Goal: Task Accomplishment & Management: Manage account settings

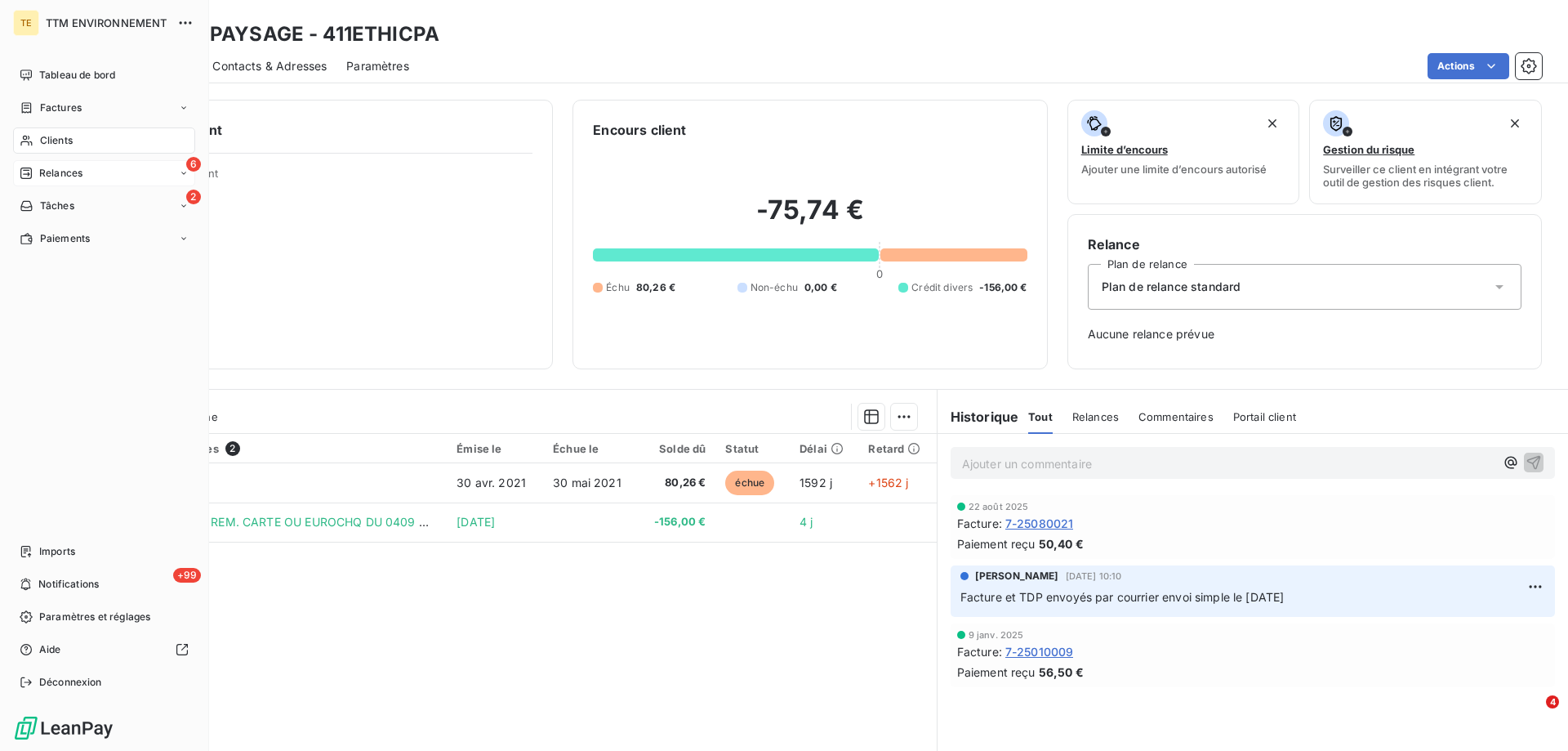
click at [62, 168] on span "Relances" at bounding box center [61, 173] width 44 height 14
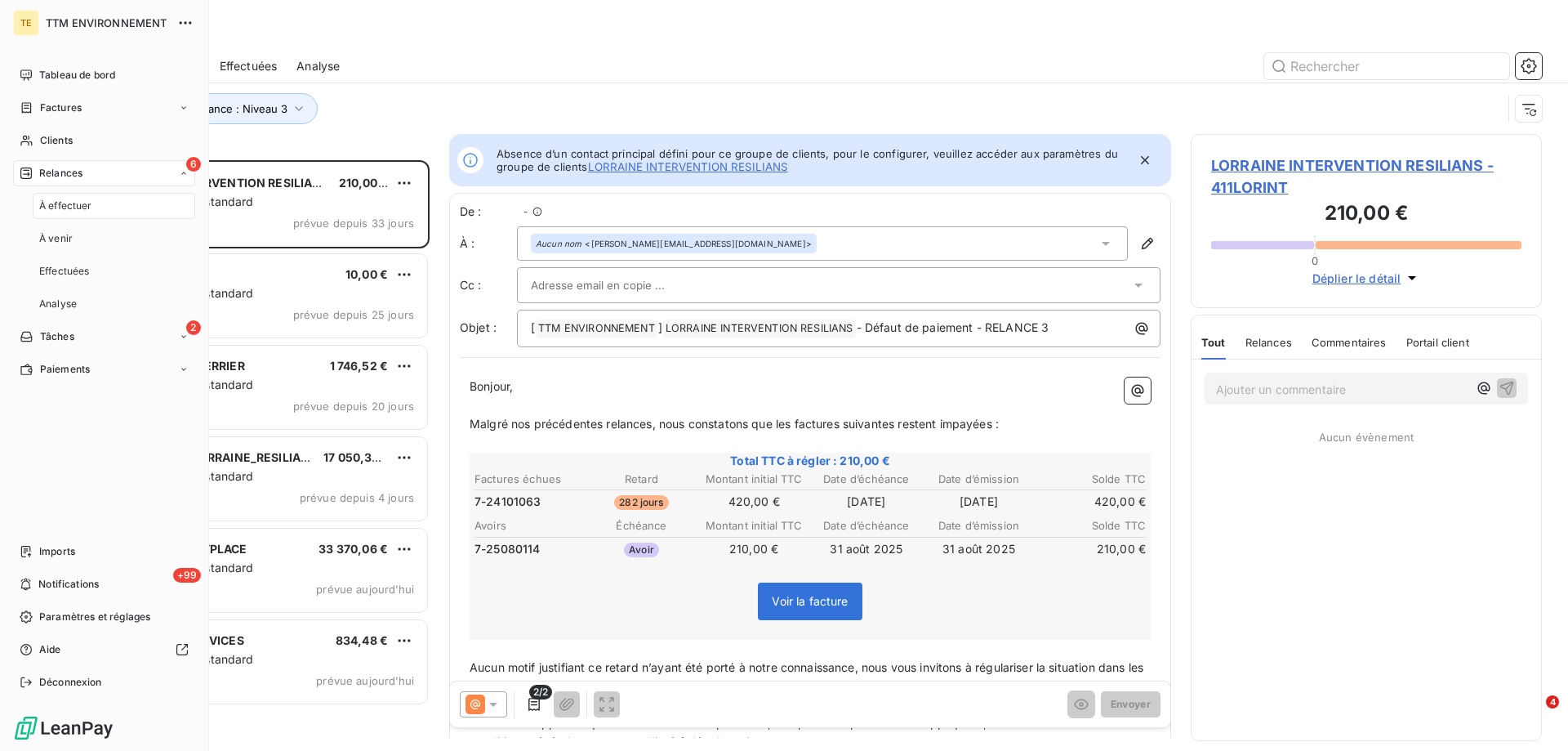
scroll to position [13, 13]
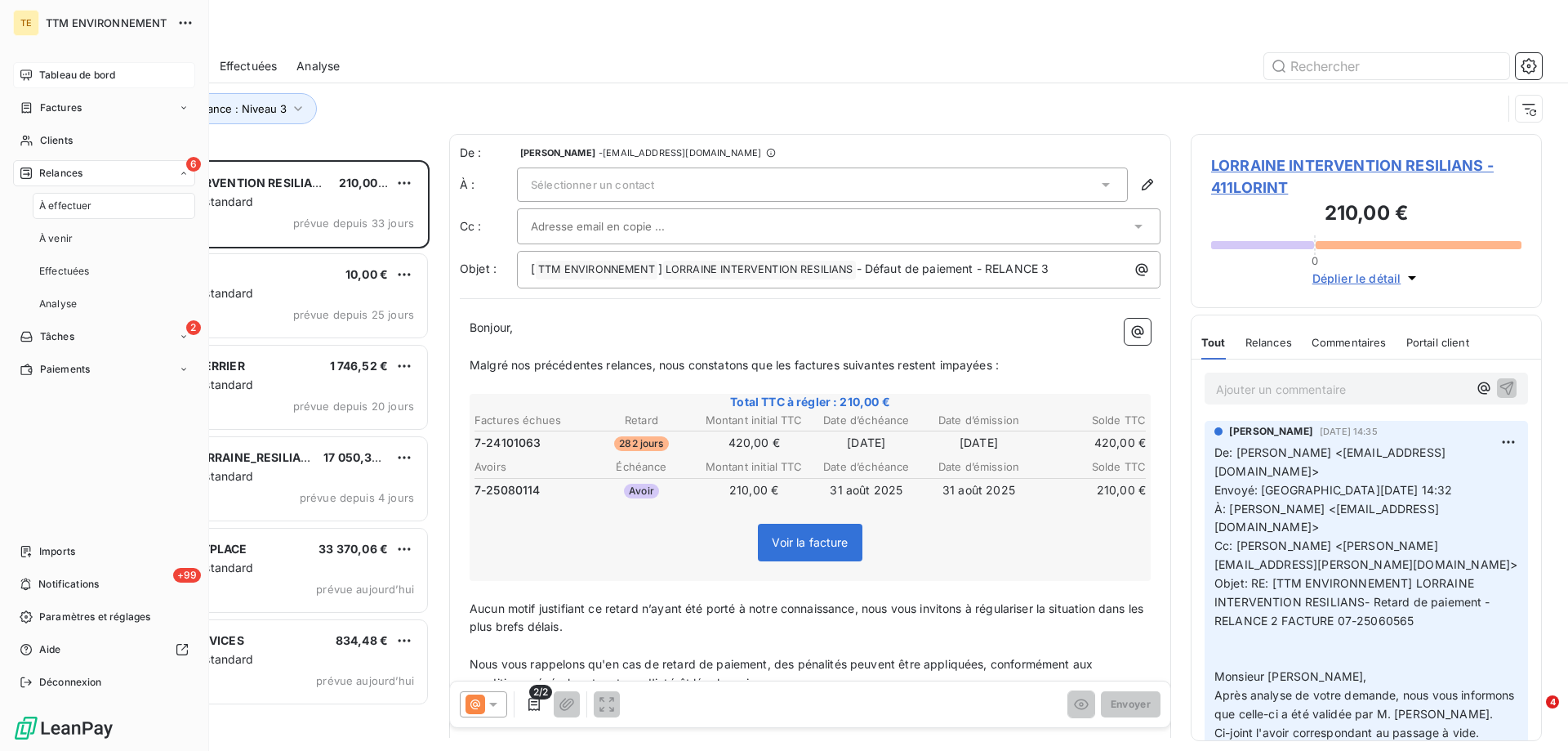
click at [80, 85] on div "Tableau de bord" at bounding box center [104, 75] width 182 height 26
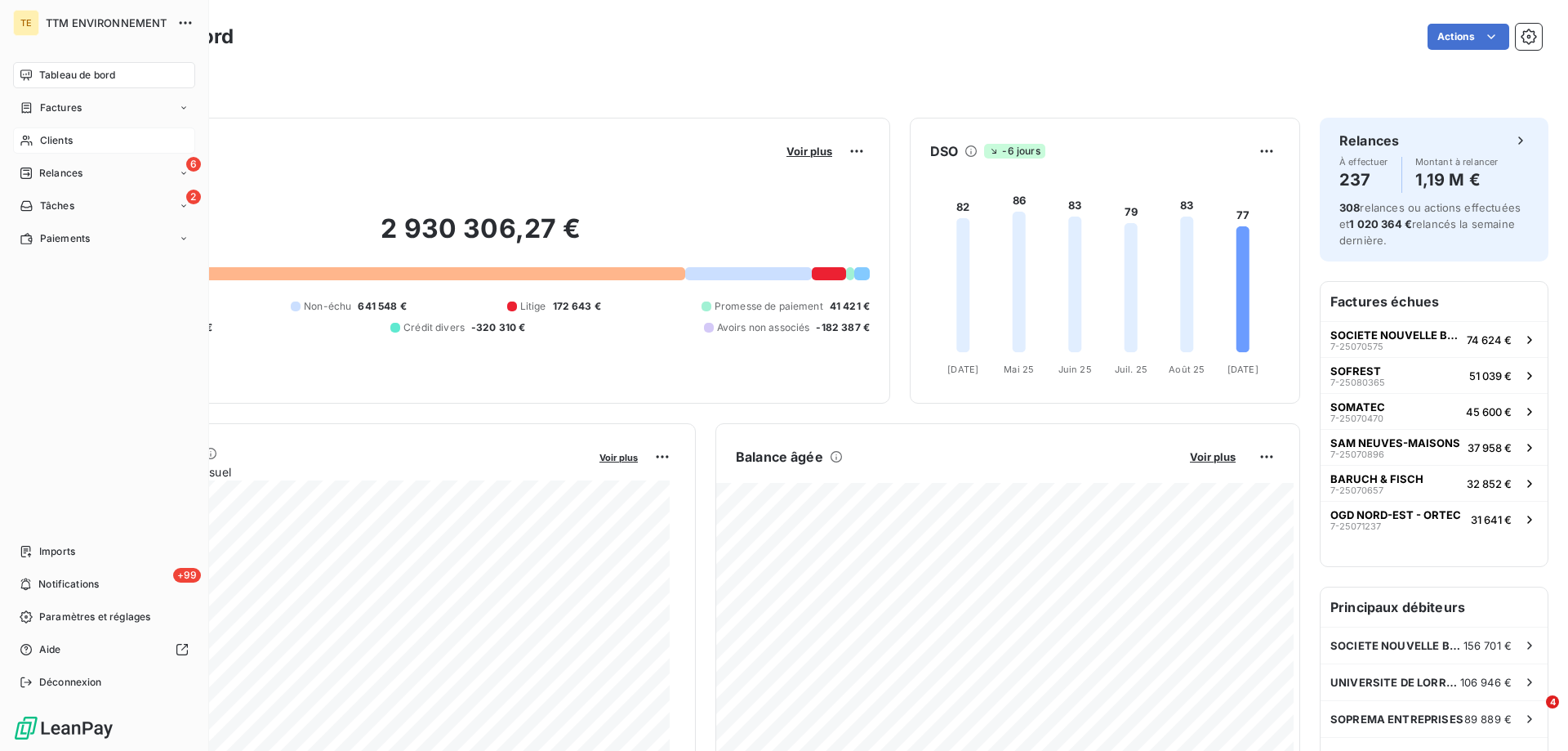
click at [62, 134] on span "Clients" at bounding box center [56, 140] width 33 height 14
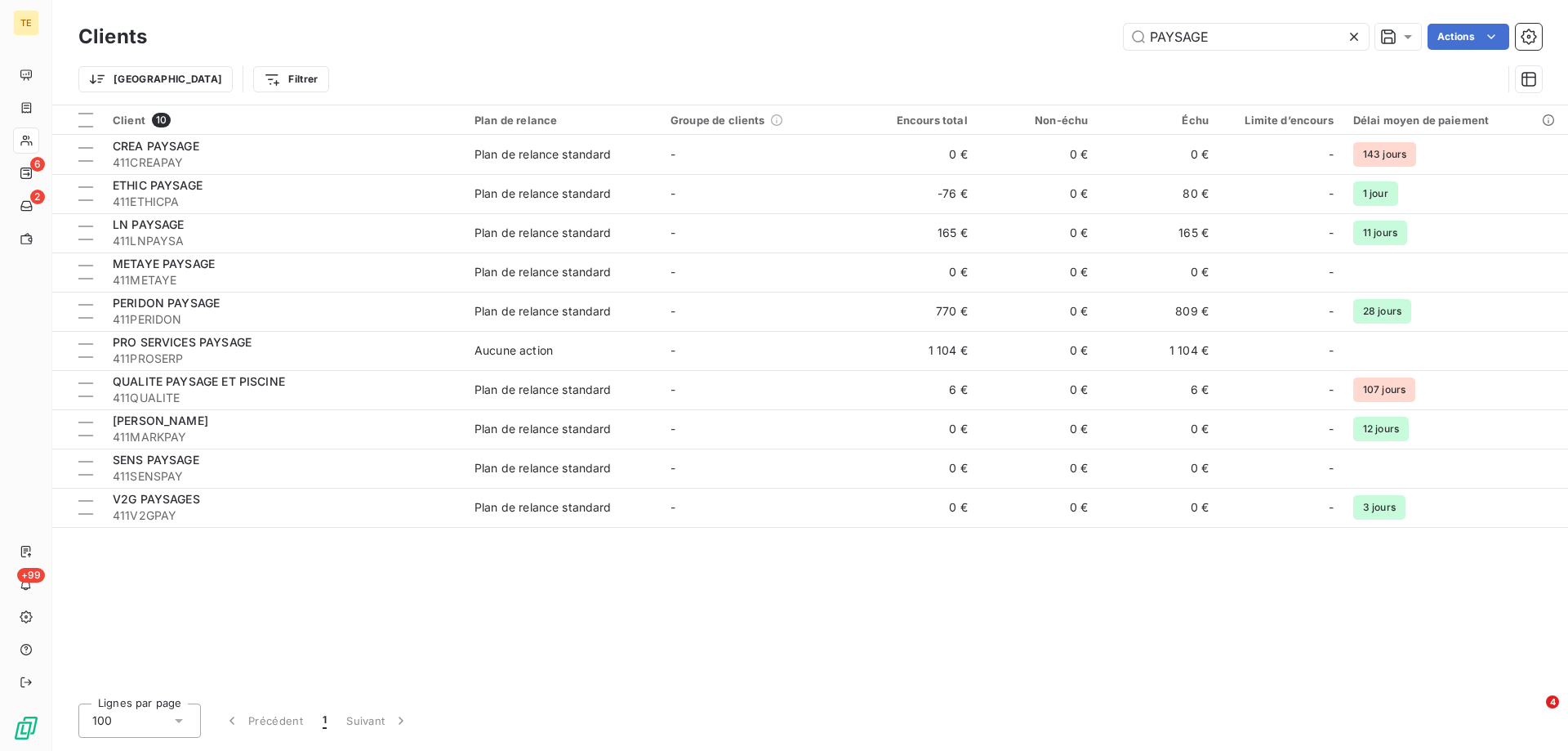
drag, startPoint x: 1220, startPoint y: 34, endPoint x: 1034, endPoint y: 38, distance: 186.0
click at [1034, 38] on div "PAYSAGE Actions" at bounding box center [854, 37] width 1375 height 26
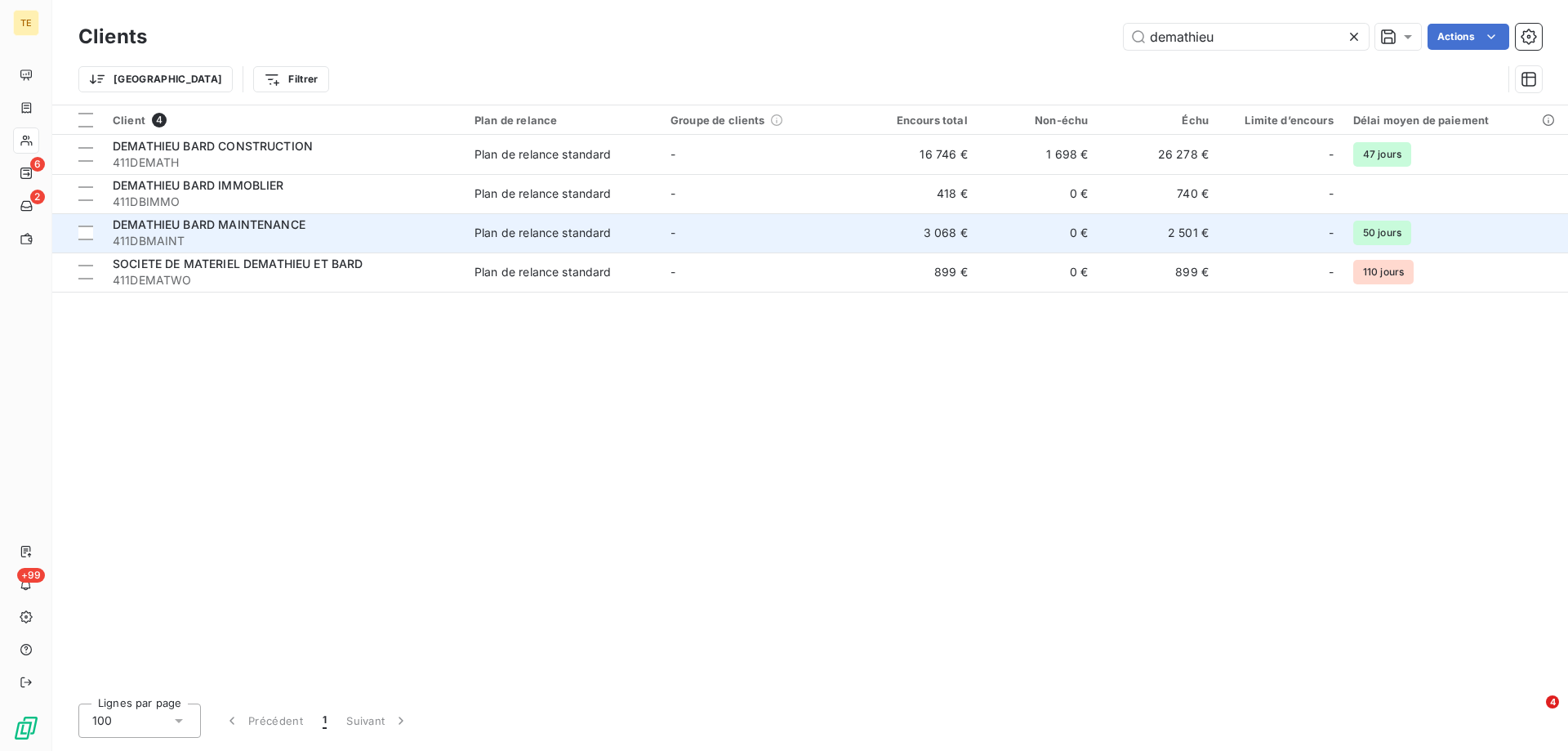
type input "demathieu"
click at [218, 230] on span "DEMATHIEU BARD MAINTENANCE" at bounding box center [209, 224] width 193 height 14
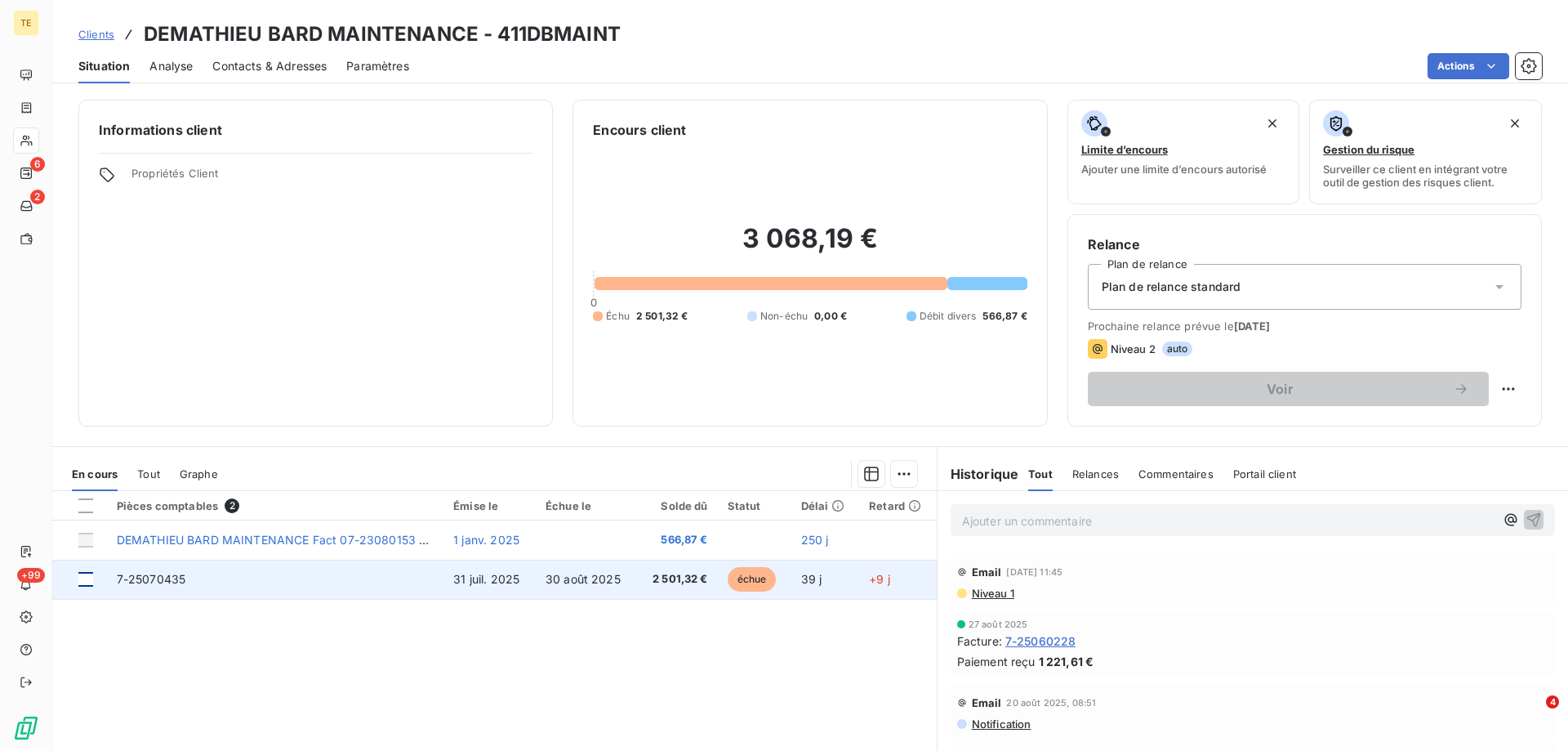
click at [82, 580] on div at bounding box center [86, 580] width 14 height 14
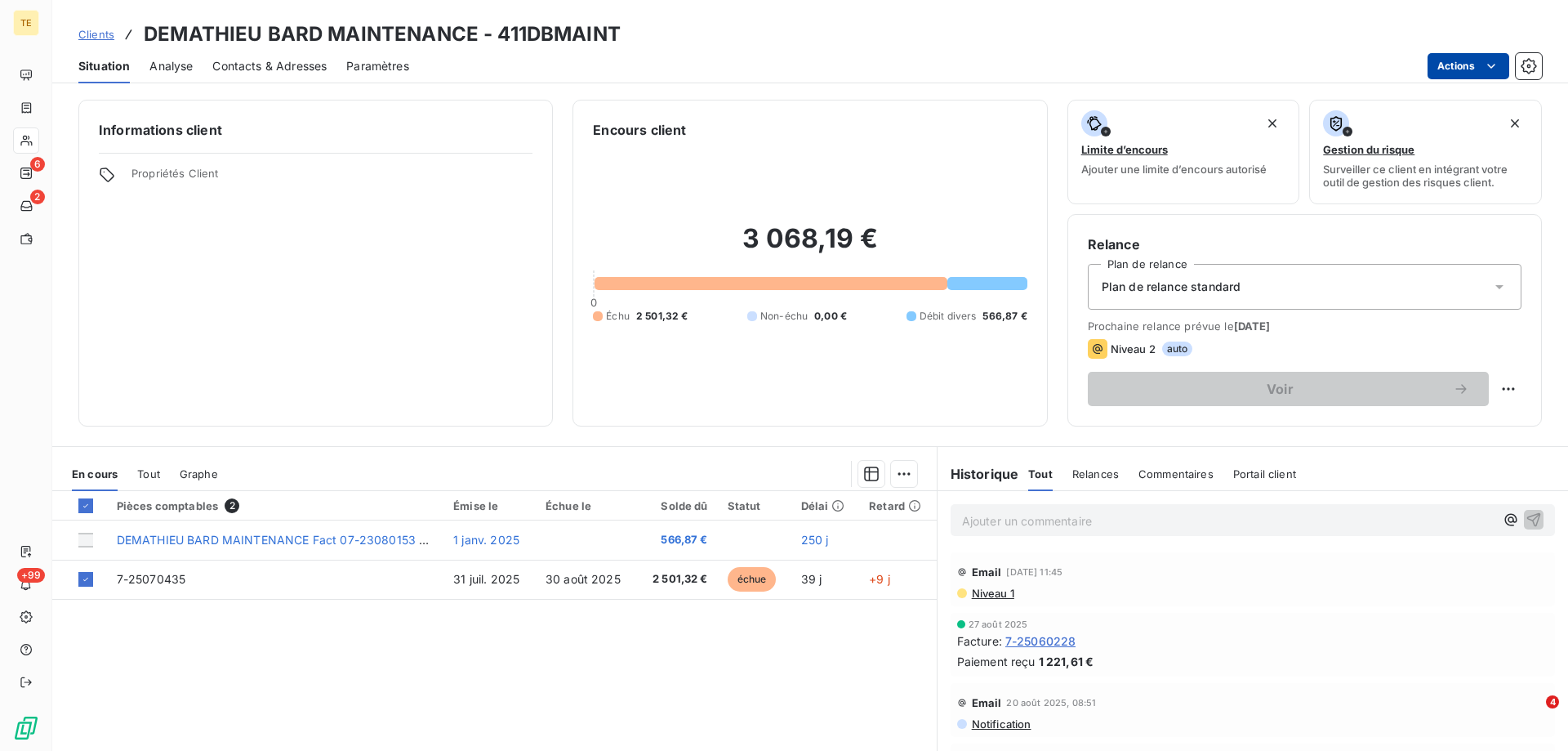
click at [1464, 62] on html "TE 6 2 +99 Clients DEMATHIEU BARD MAINTENANCE - 411DBMAINT Situation Analyse Co…" at bounding box center [784, 375] width 1568 height 751
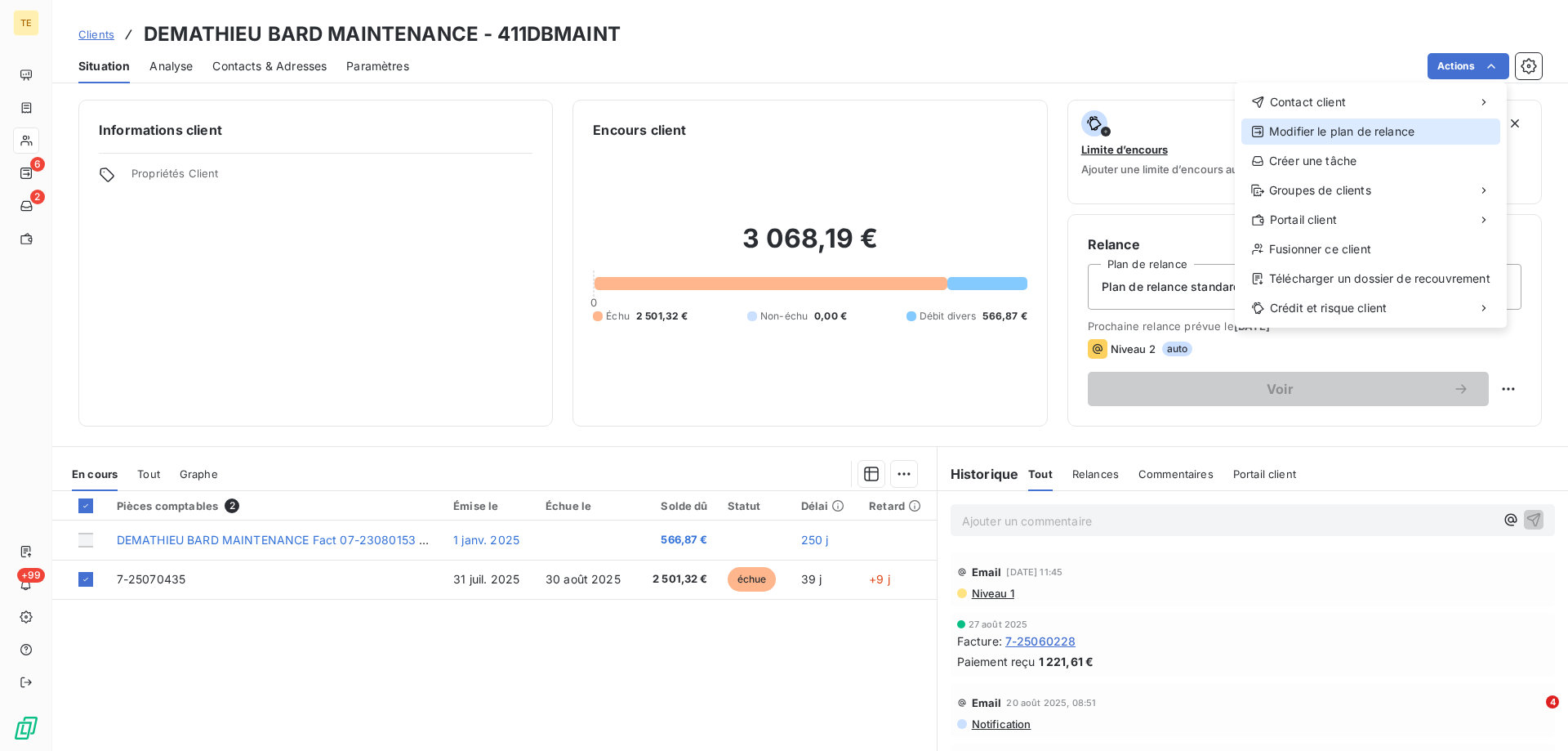
click at [1341, 136] on div "Modifier le plan de relance" at bounding box center [1371, 131] width 259 height 26
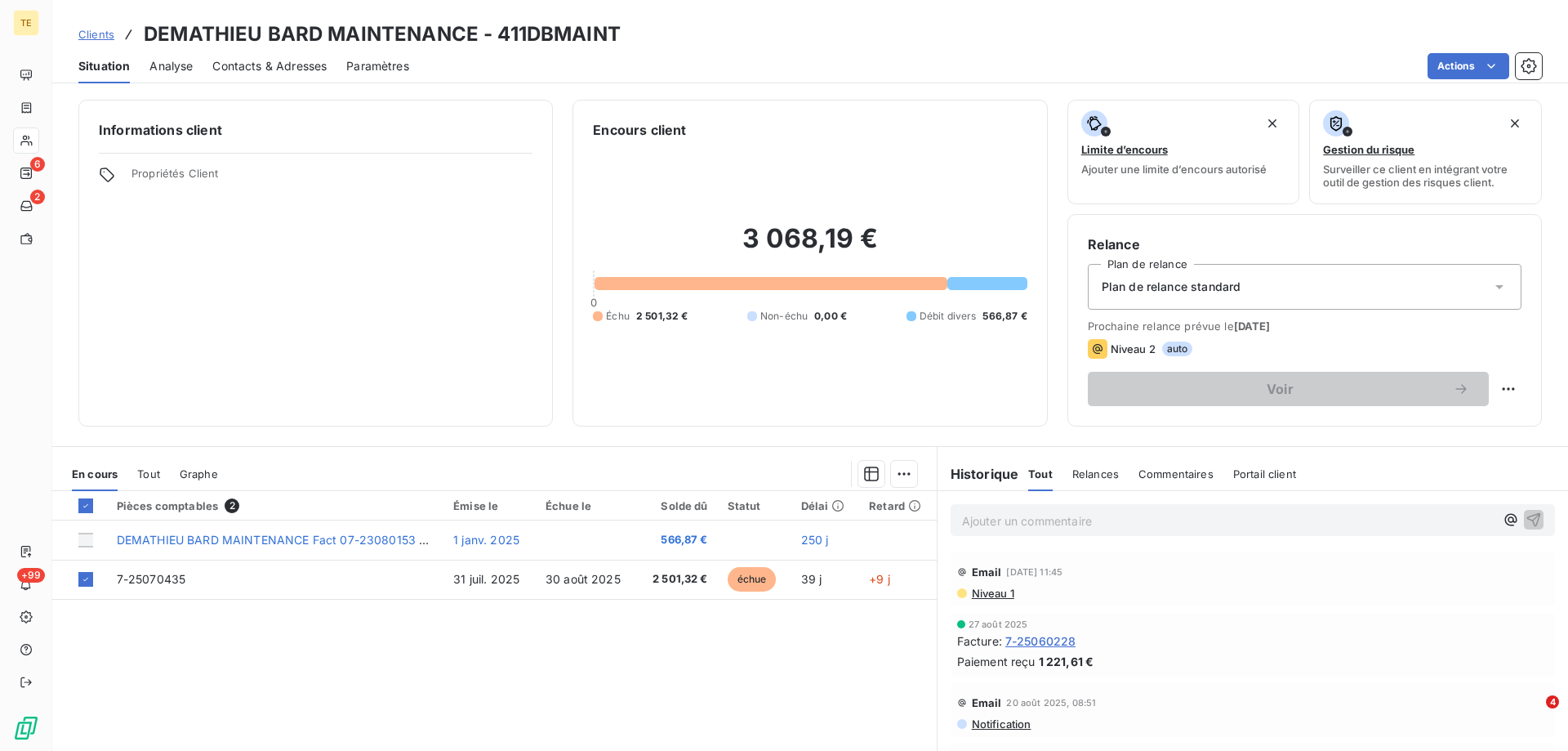
drag, startPoint x: 440, startPoint y: 737, endPoint x: 295, endPoint y: 683, distance: 154.7
click at [440, 736] on html "TE 6 2 +99 Clients DEMATHIEU BARD MAINTENANCE - 411DBMAINT Situation Analyse Co…" at bounding box center [784, 375] width 1568 height 751
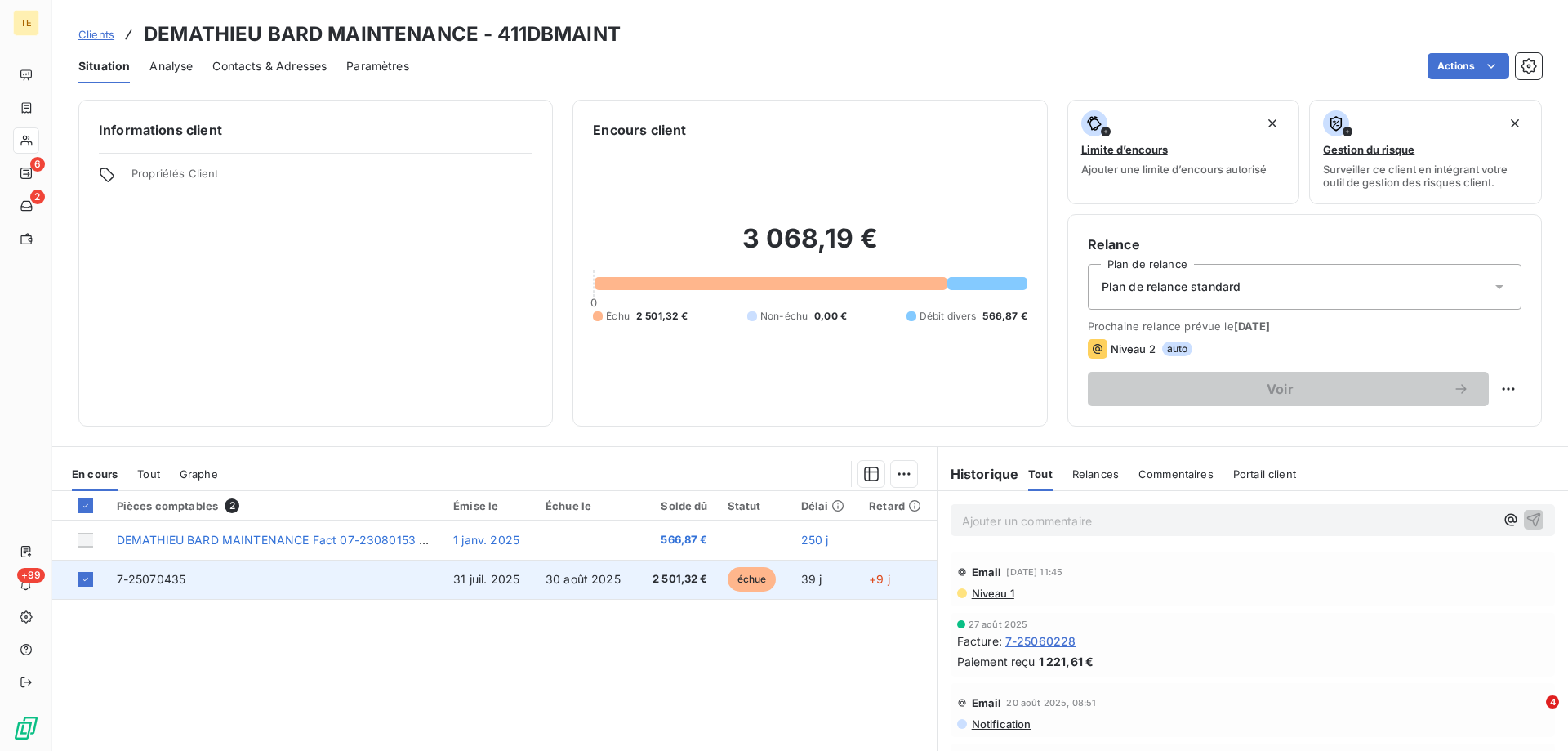
click at [145, 582] on span "7-25070435" at bounding box center [152, 580] width 70 height 14
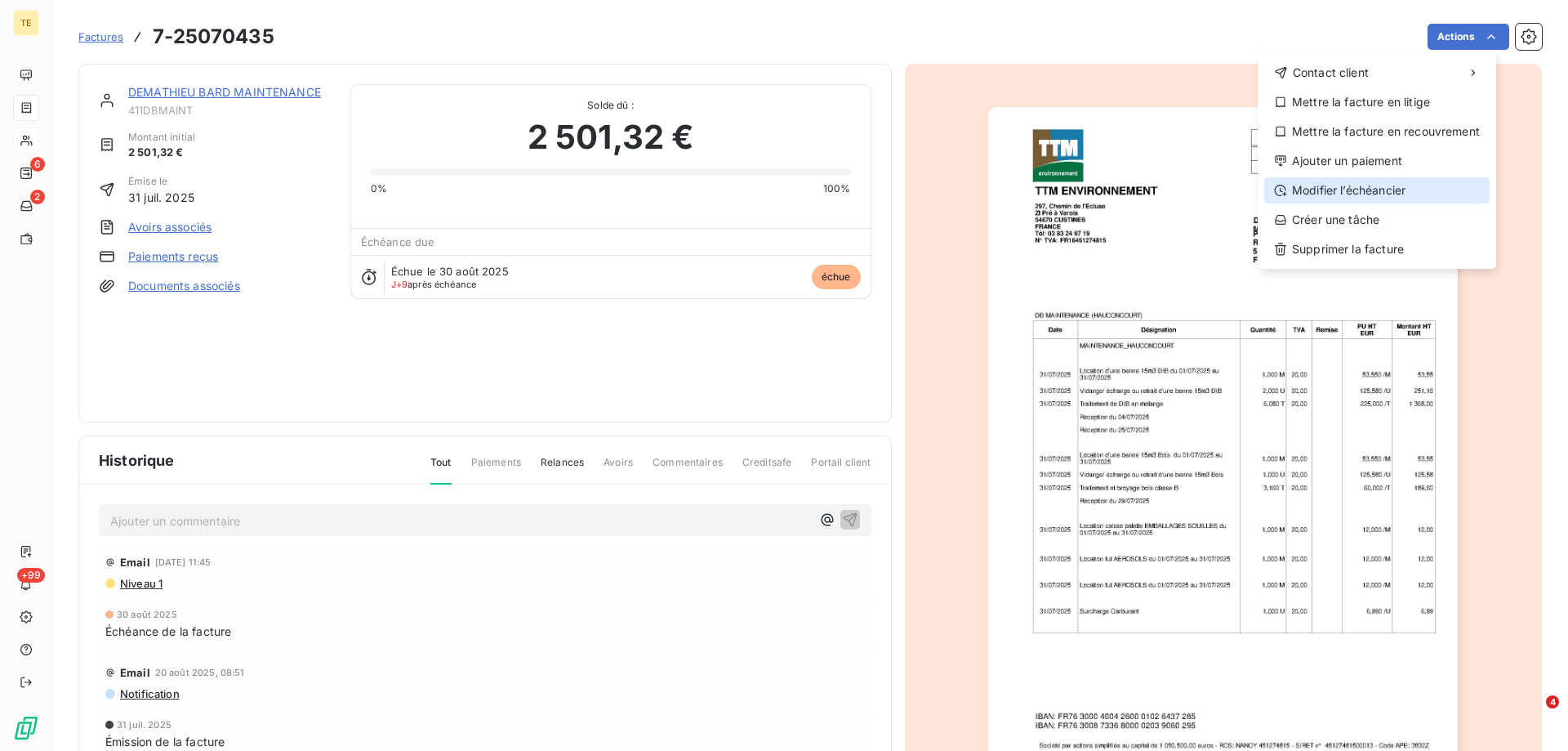
click at [1318, 188] on div "Modifier l’échéancier" at bounding box center [1377, 190] width 226 height 26
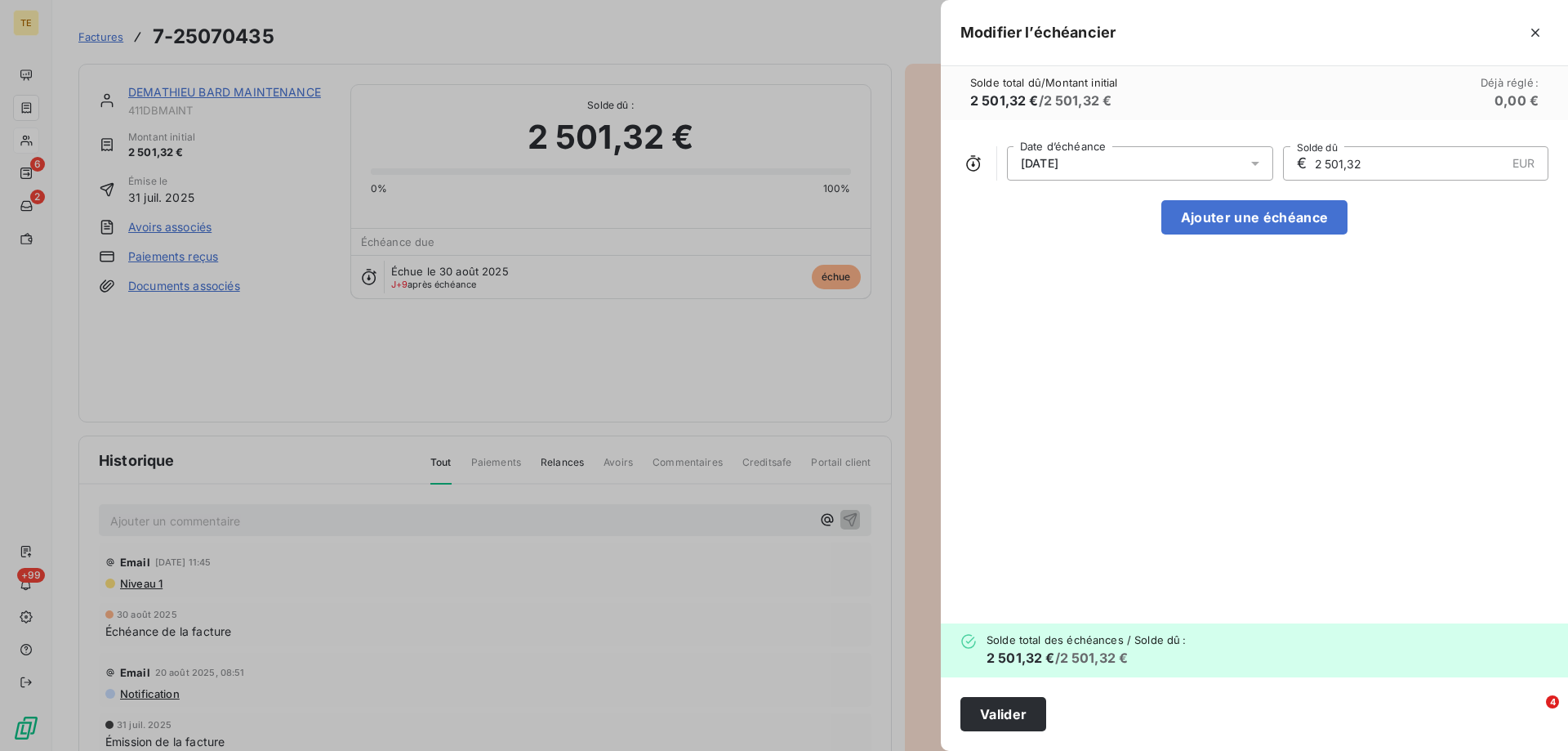
click at [1257, 160] on icon at bounding box center [1255, 163] width 16 height 16
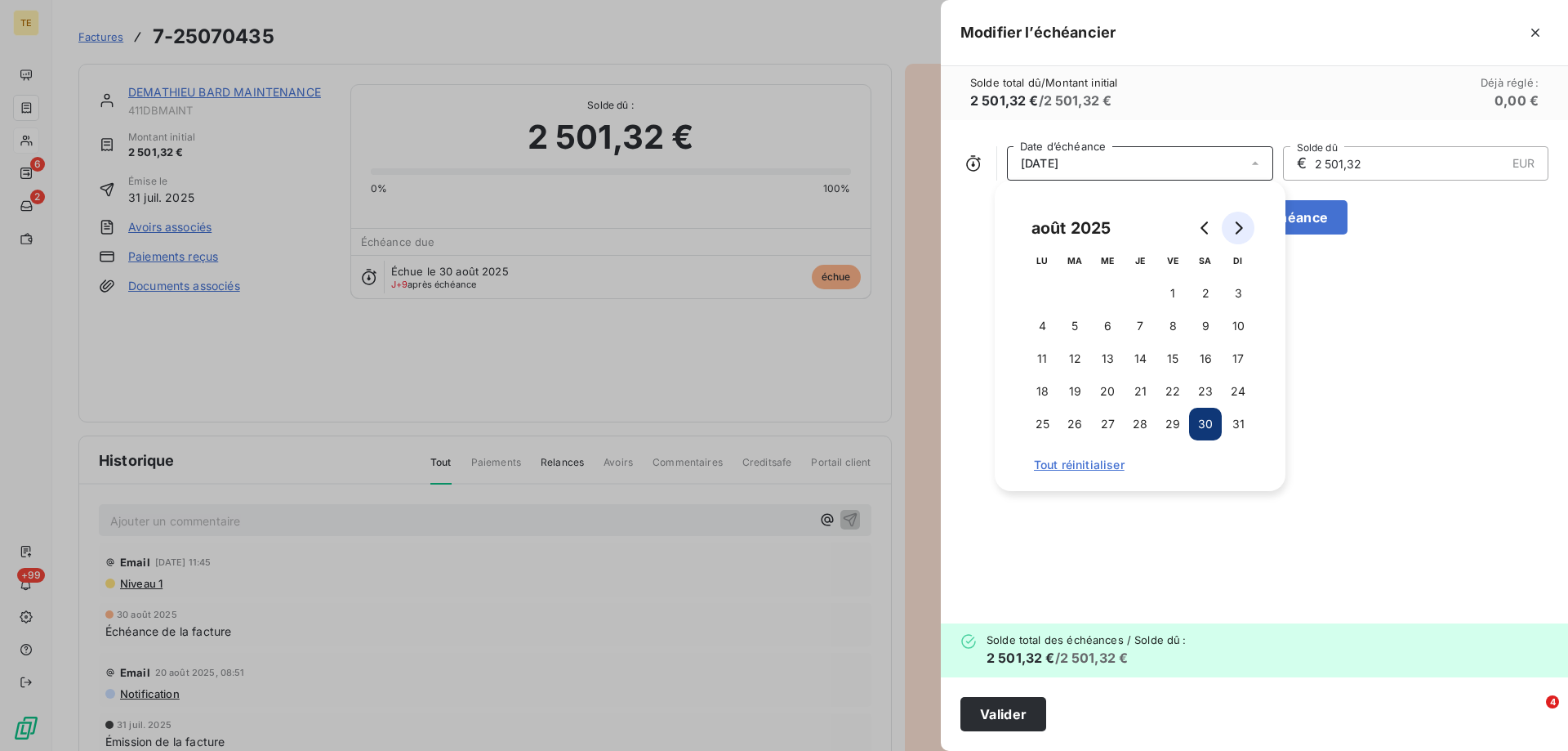
click at [1239, 229] on icon "Go to next month" at bounding box center [1238, 228] width 13 height 13
click at [1079, 424] on button "30" at bounding box center [1074, 424] width 33 height 33
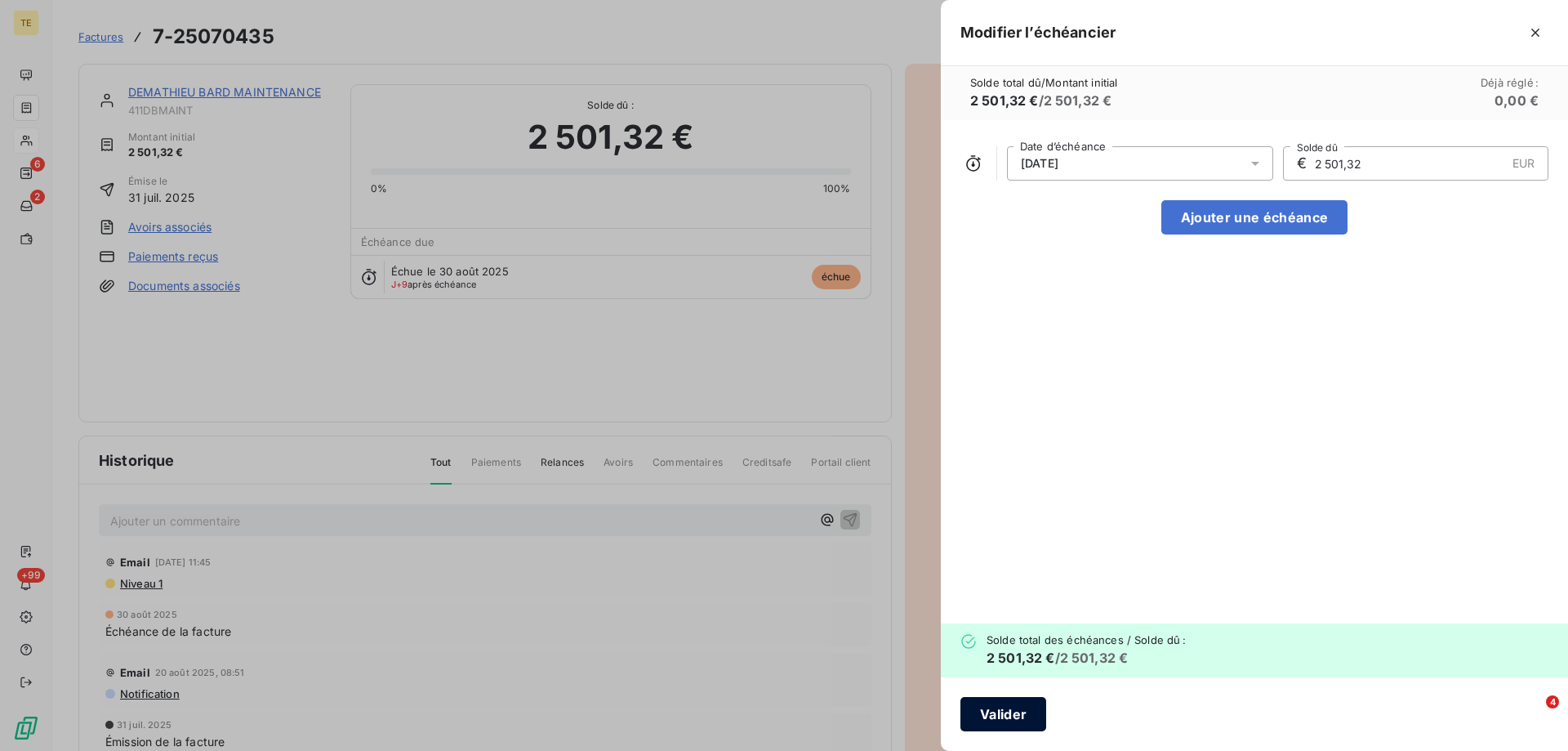
click at [1020, 714] on button "Valider" at bounding box center [1003, 714] width 86 height 34
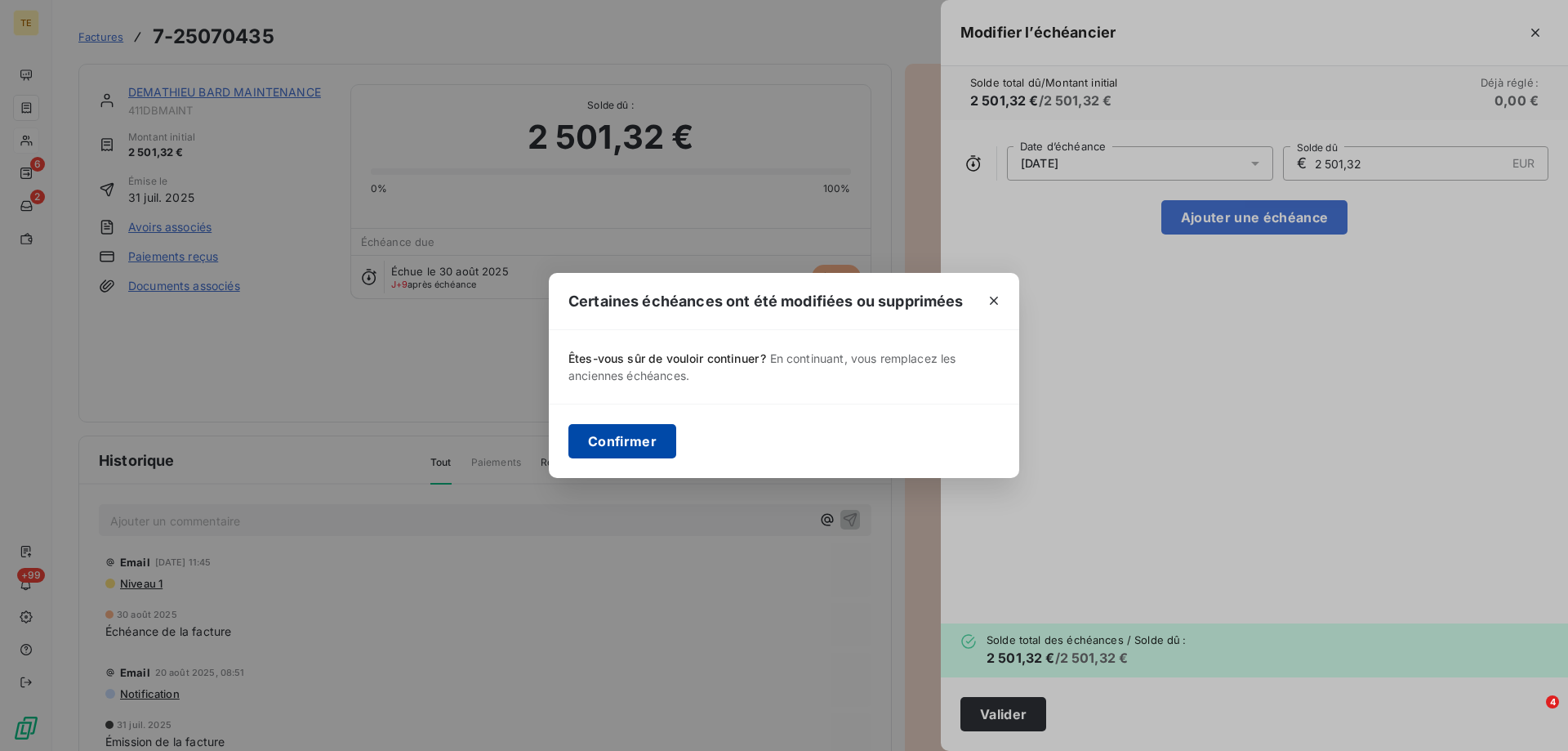
click at [589, 442] on button "Confirmer" at bounding box center [622, 441] width 108 height 34
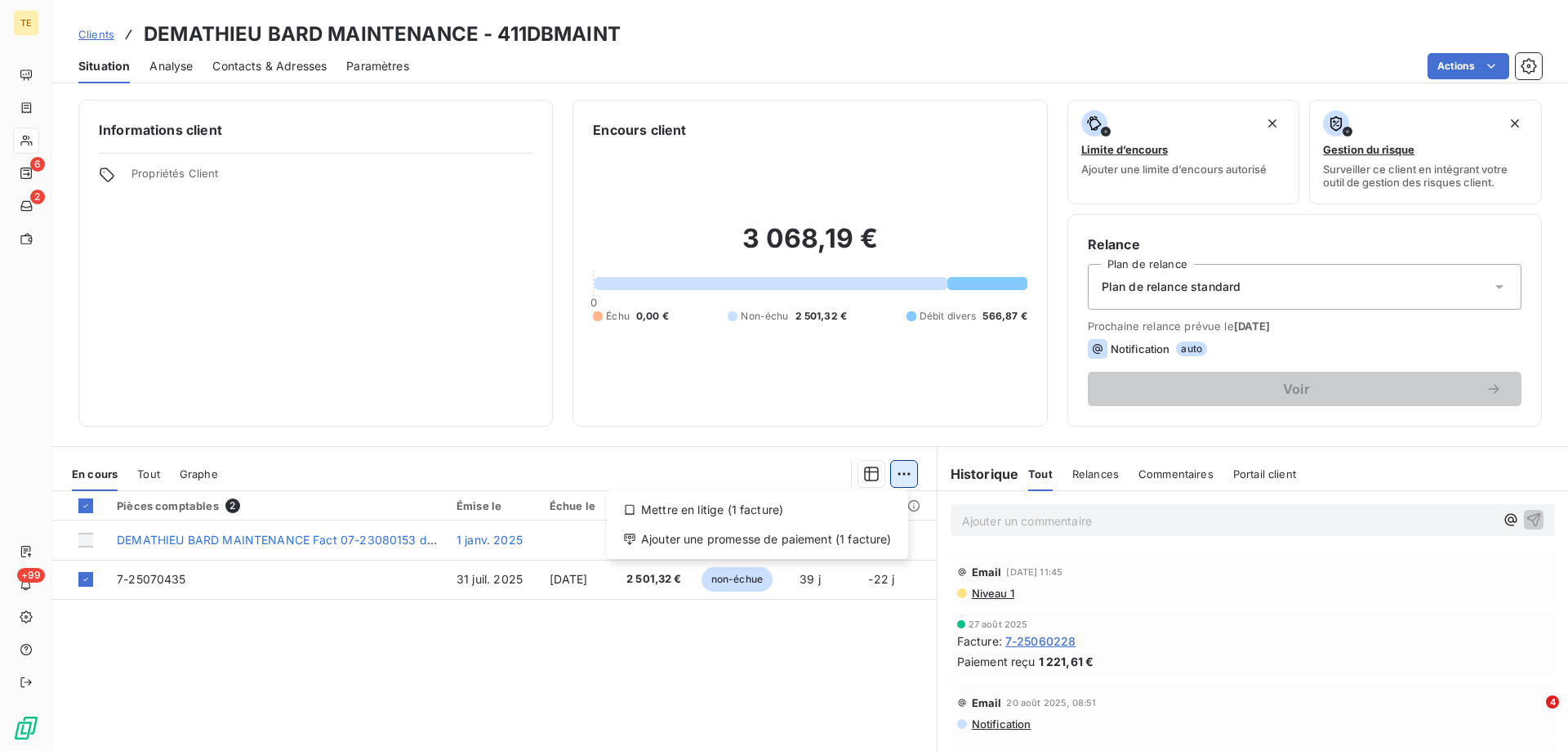
click at [904, 473] on html "TE 6 2 +99 Clients DEMATHIEU BARD MAINTENANCE - 411DBMAINT Situation Analyse Co…" at bounding box center [784, 375] width 1568 height 751
click at [775, 537] on div "Ajouter une promesse de paiement (1 facture)" at bounding box center [757, 538] width 288 height 26
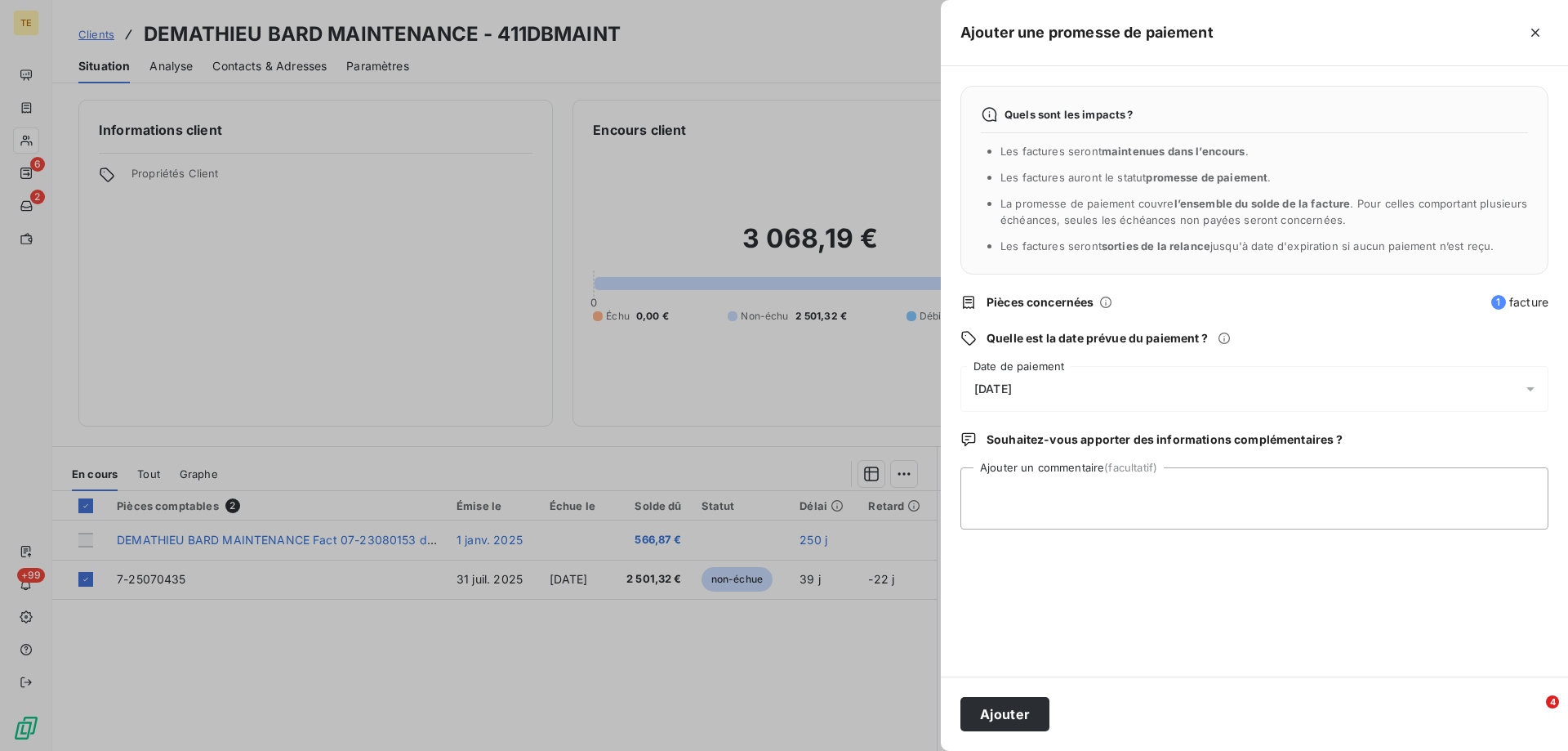
click at [1048, 384] on div "[DATE]" at bounding box center [1254, 388] width 588 height 46
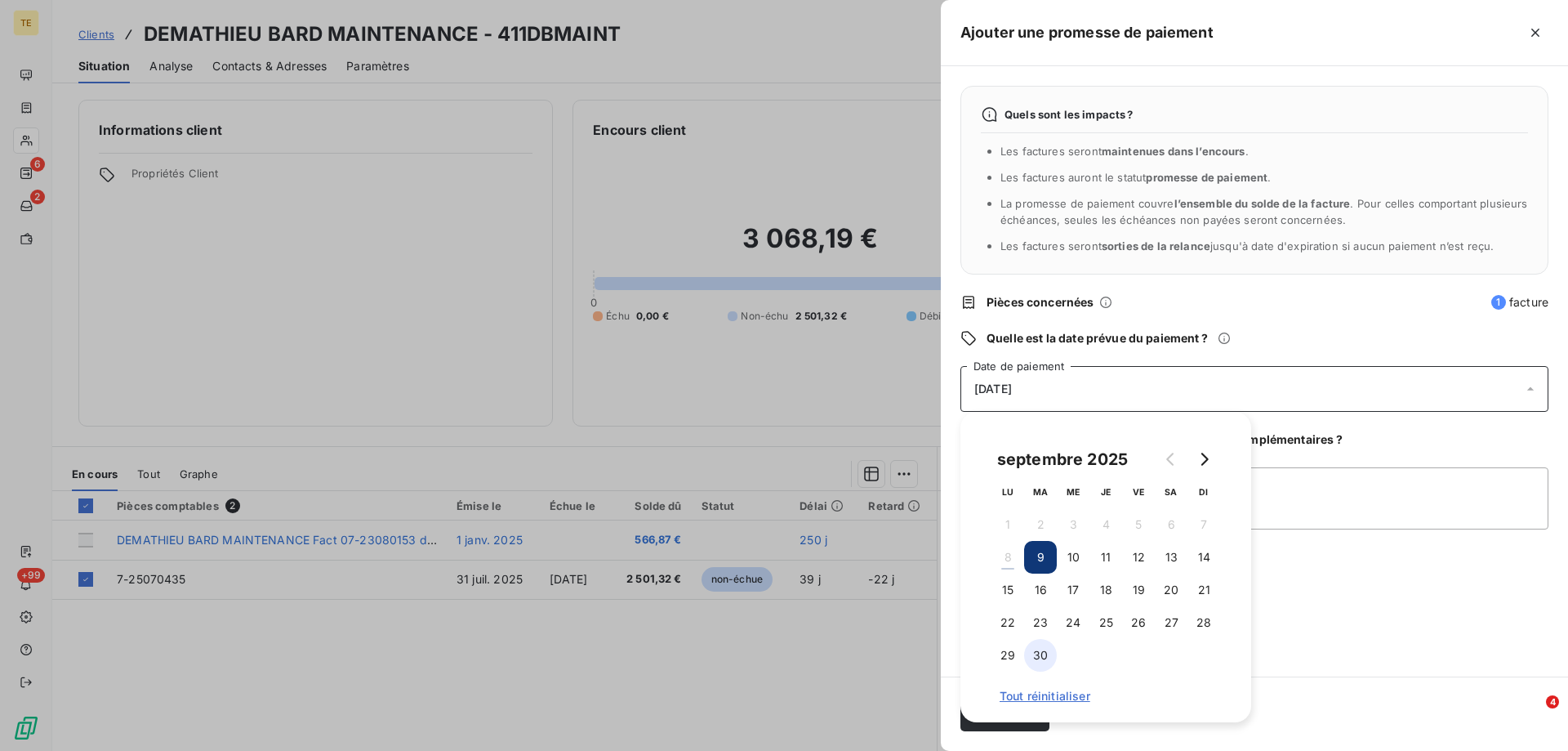
click at [1038, 658] on button "30" at bounding box center [1041, 655] width 33 height 33
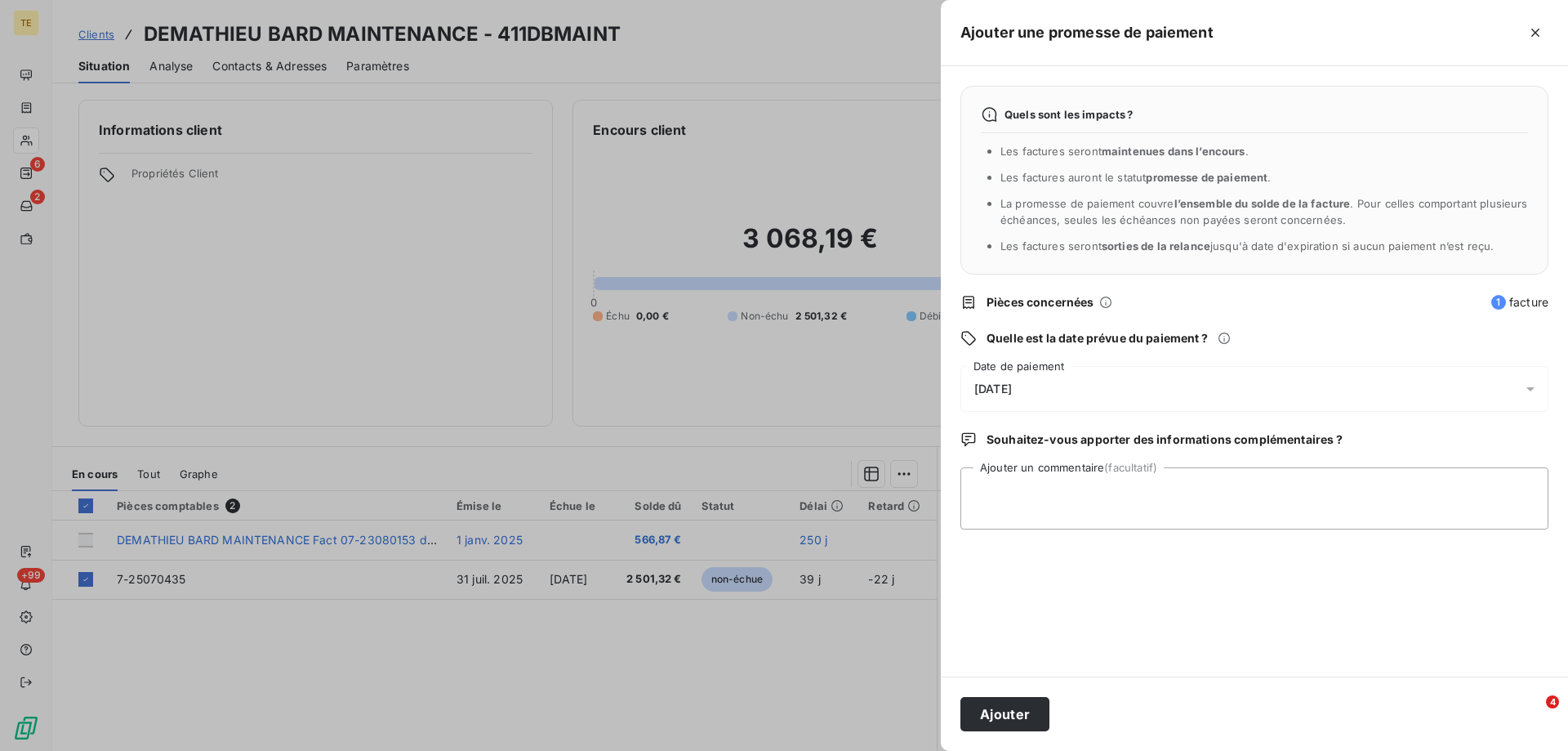
click at [1288, 637] on div "Quels sont les impacts ? Les factures seront maintenues dans l’encours . Les fa…" at bounding box center [1254, 371] width 627 height 611
click at [991, 492] on textarea "Ajouter un commentaire (facultatif)" at bounding box center [1254, 498] width 588 height 63
paste textarea "________________________________________ De: Compta DBM <[EMAIL_ADDRESS][DOMAIN…"
type textarea "________________________________________ De: Compta DBM <[EMAIL_ADDRESS][DOMAIN…"
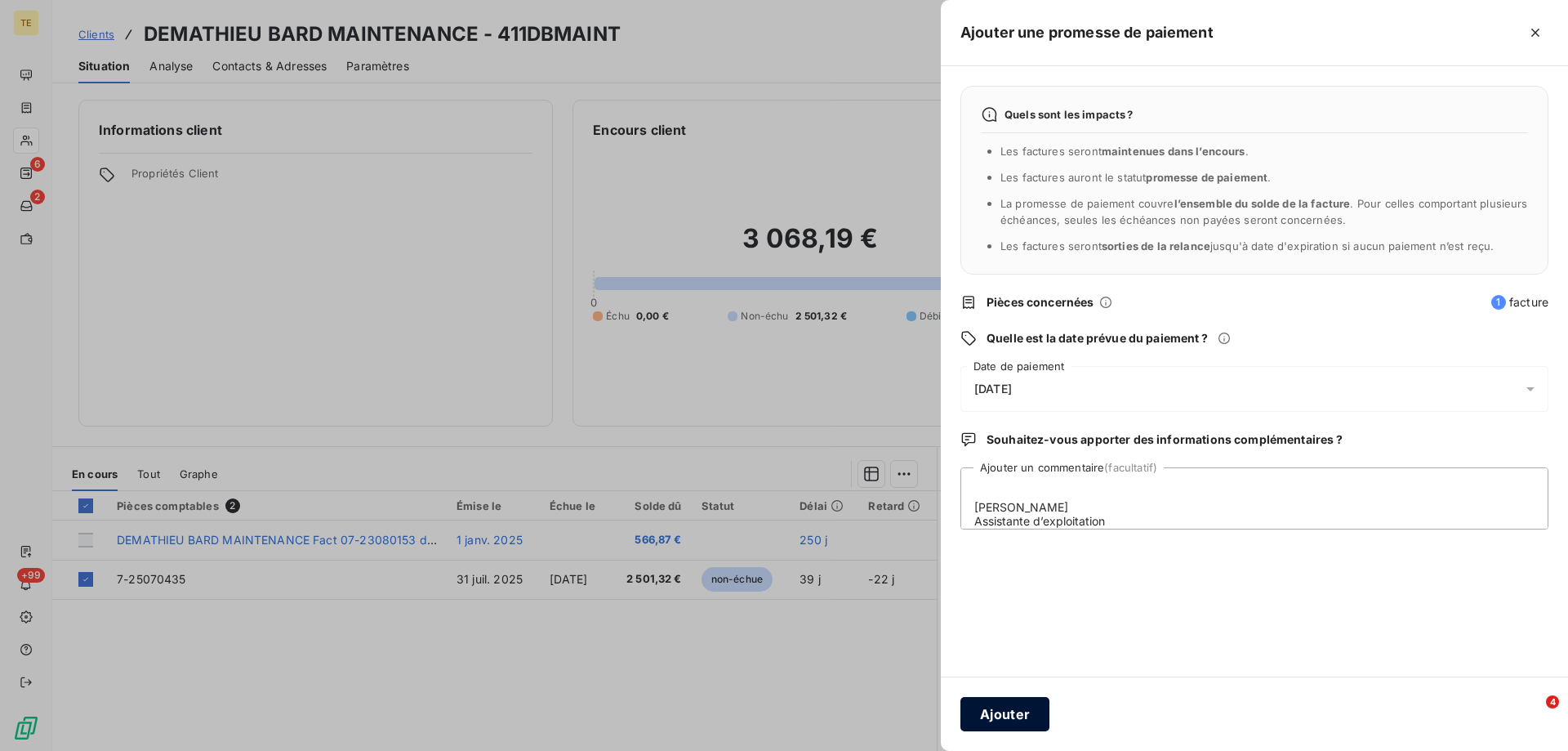
click at [1021, 717] on button "Ajouter" at bounding box center [1005, 714] width 89 height 34
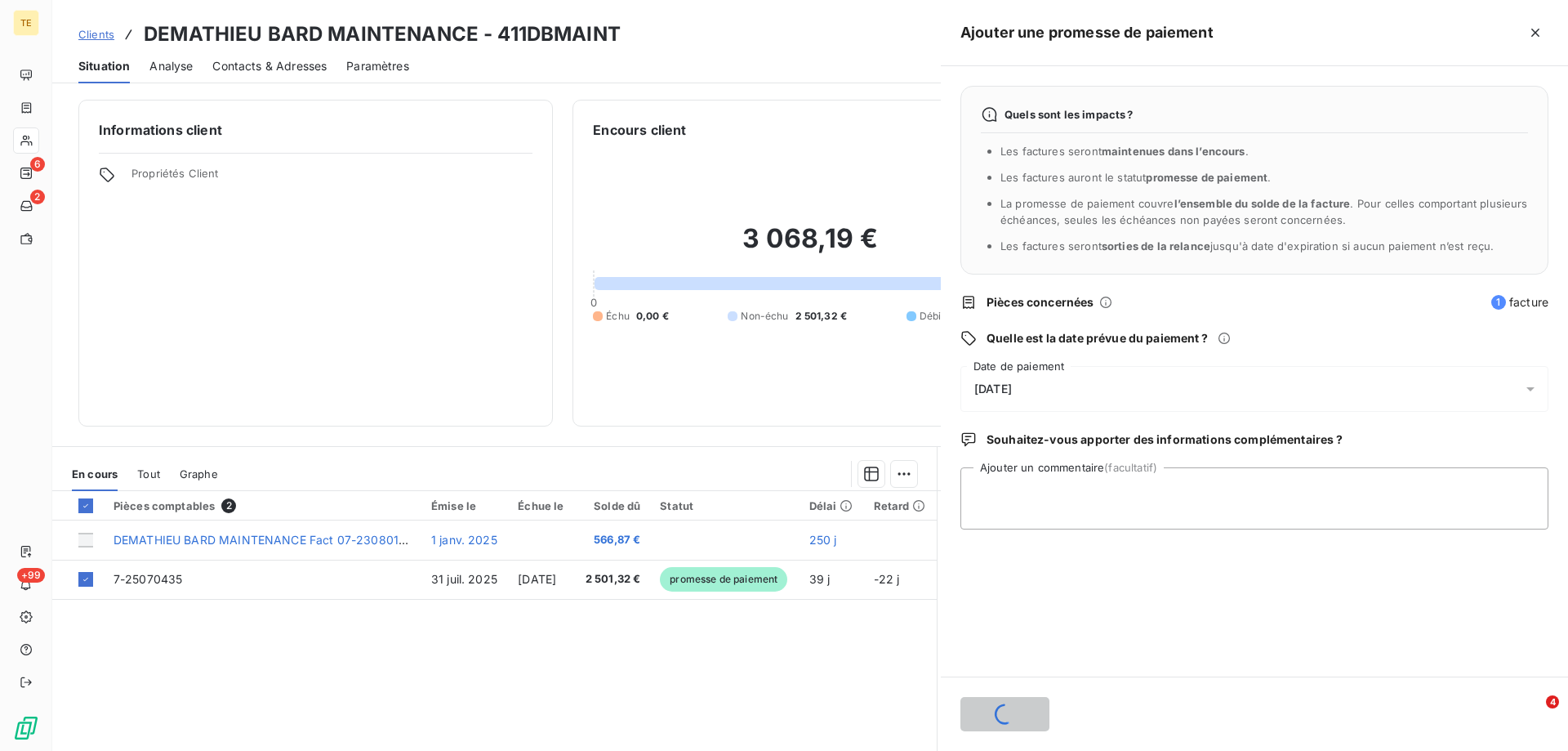
scroll to position [0, 0]
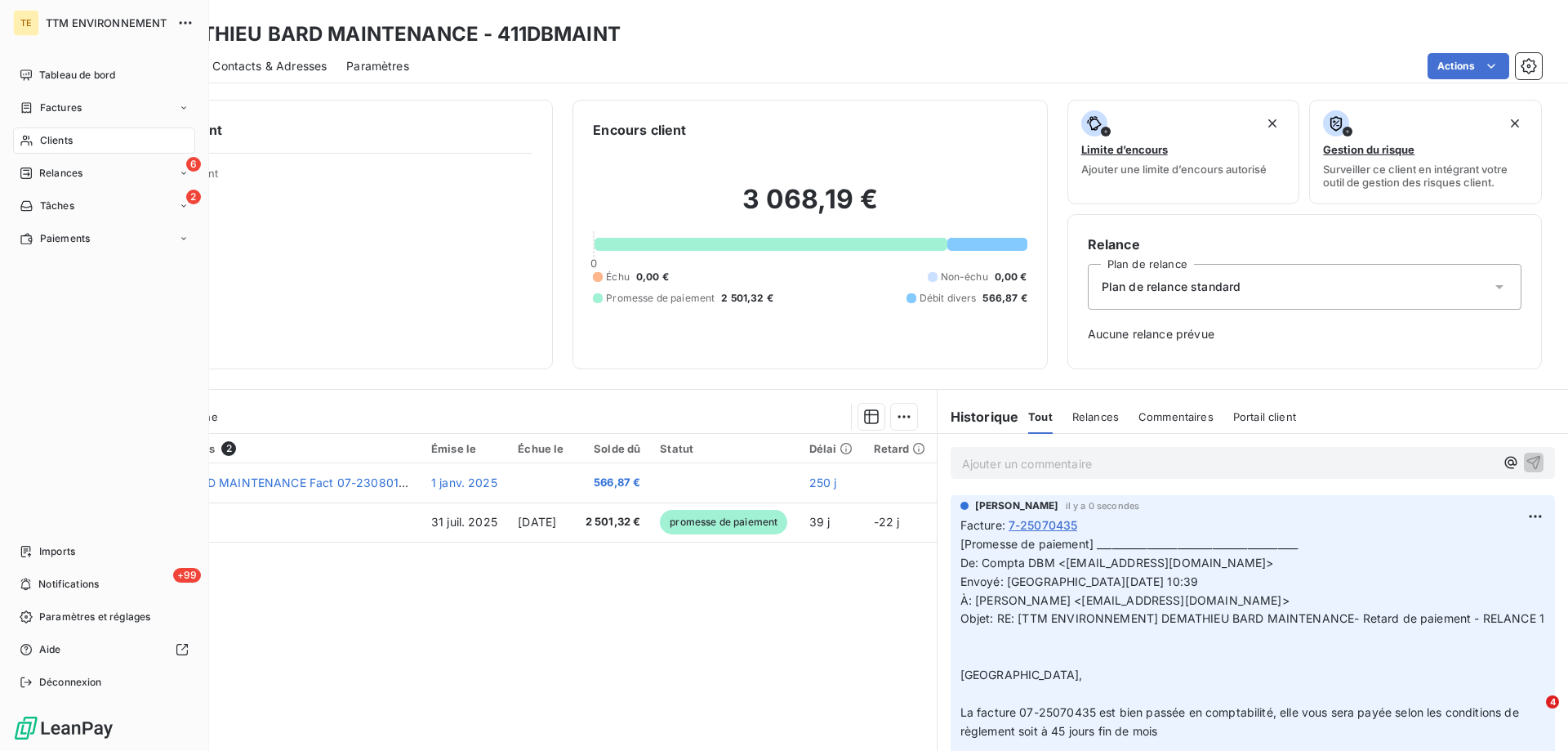
click at [62, 141] on span "Clients" at bounding box center [56, 140] width 33 height 14
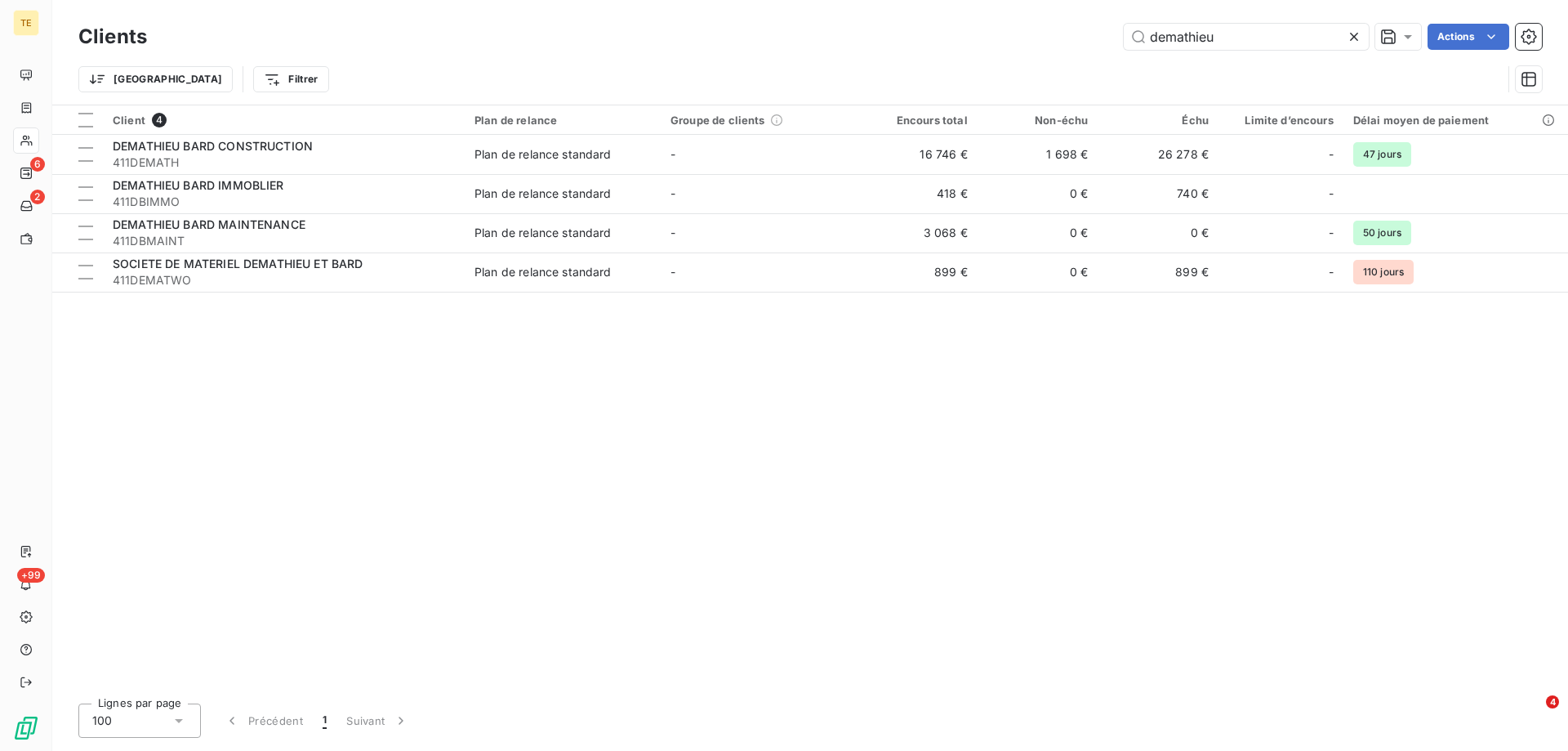
drag, startPoint x: 1237, startPoint y: 40, endPoint x: 968, endPoint y: 36, distance: 269.0
click at [968, 36] on div "demathieu Actions" at bounding box center [854, 37] width 1375 height 26
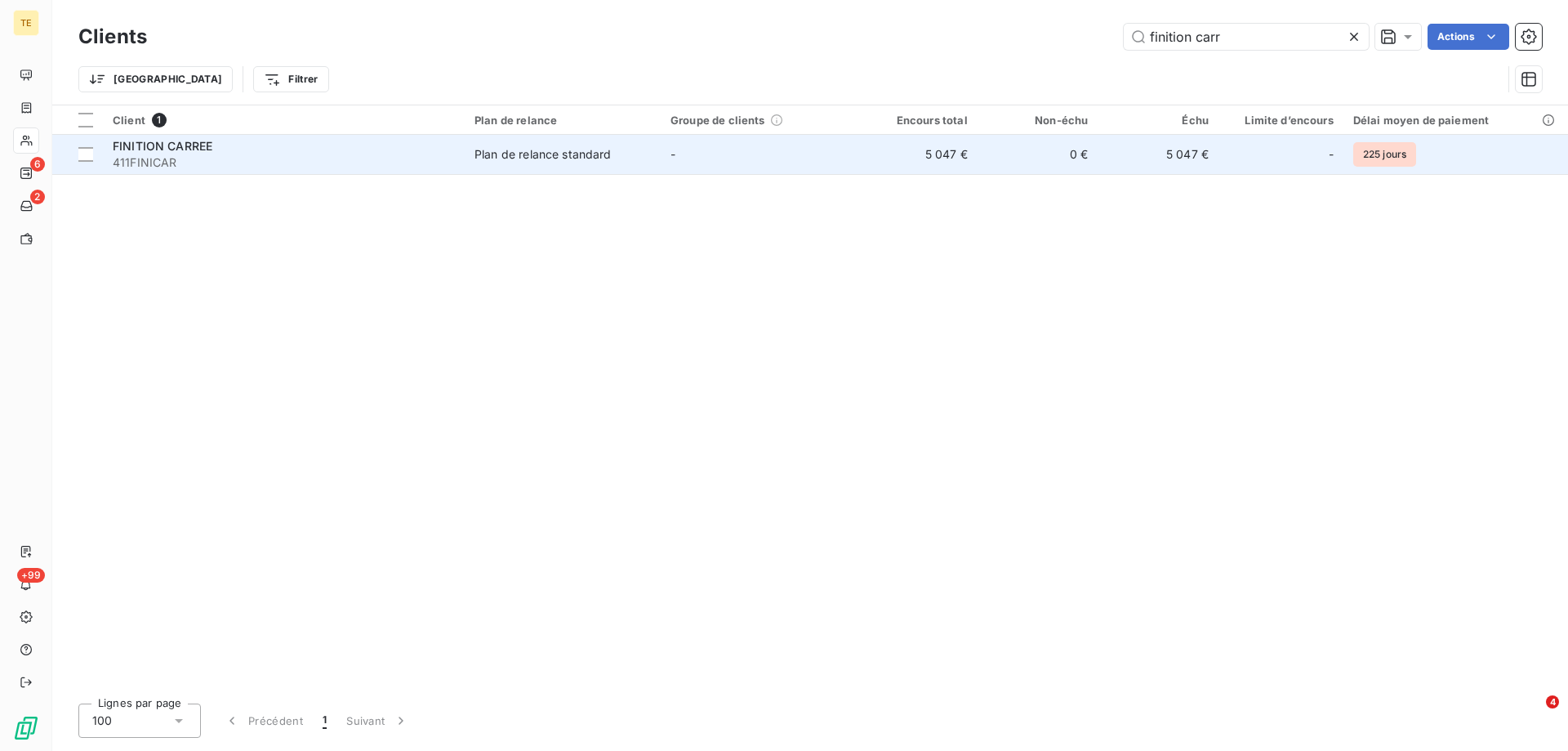
type input "finition carr"
click at [187, 151] on span "FINITION CARREE" at bounding box center [162, 146] width 100 height 14
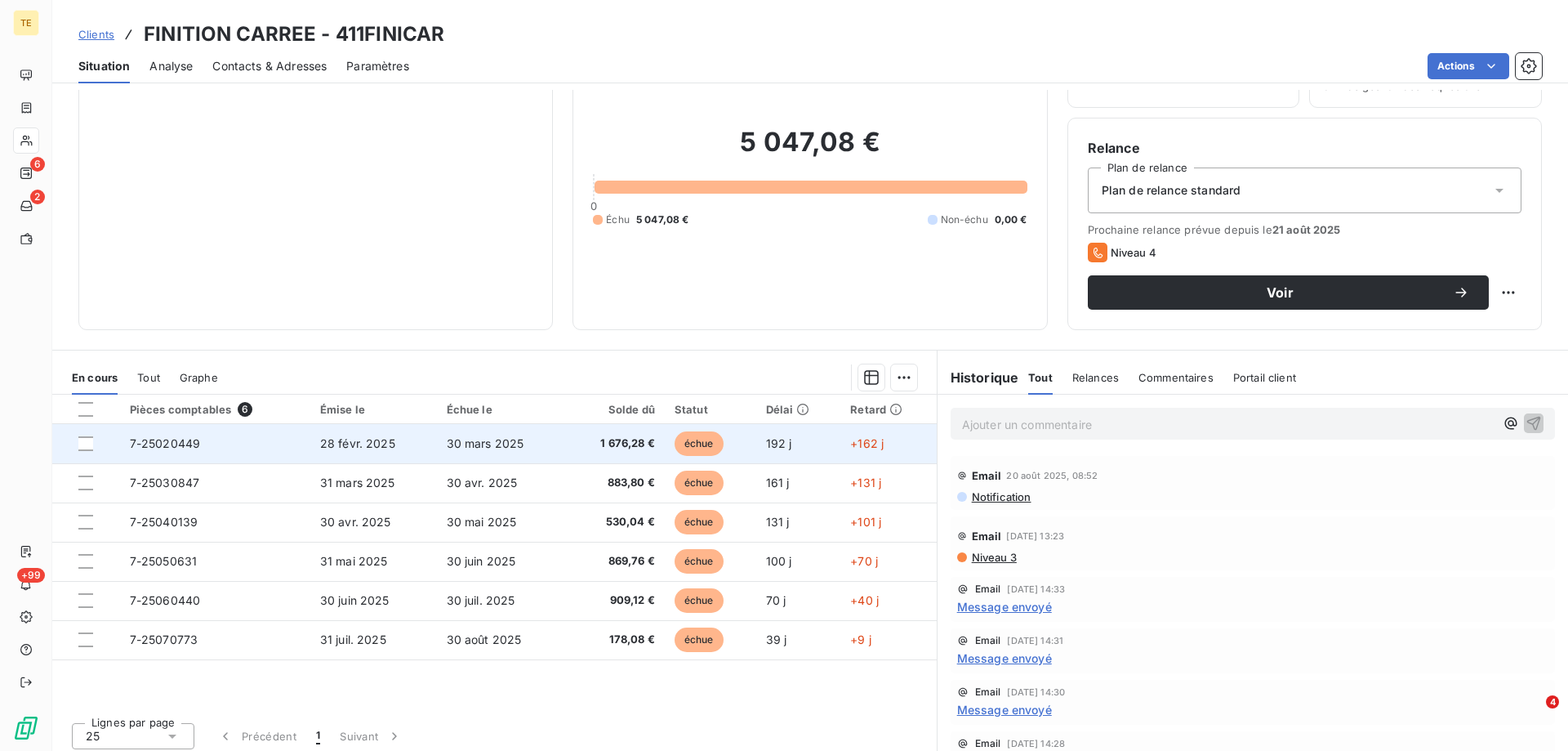
scroll to position [104, 0]
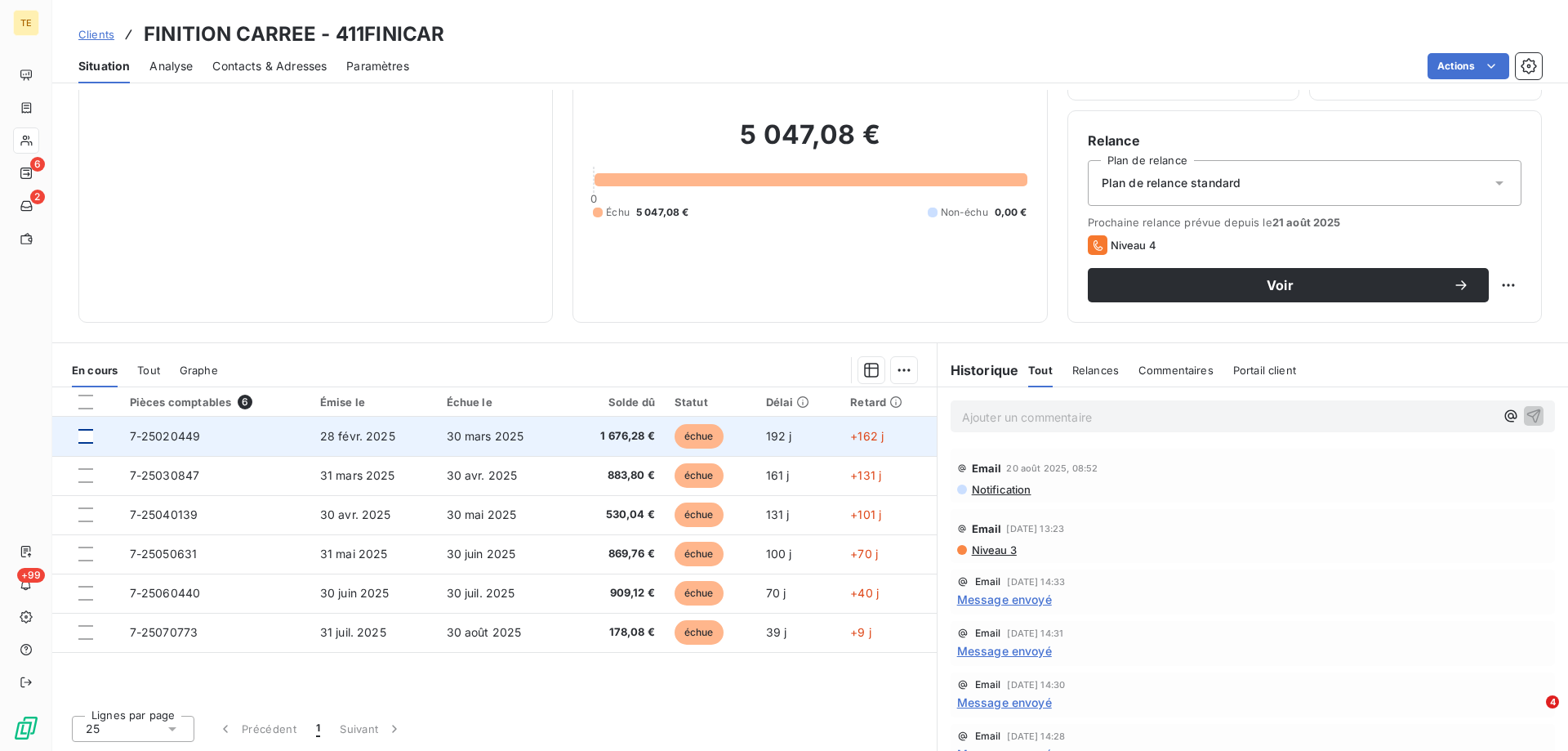
click at [84, 438] on div at bounding box center [86, 436] width 14 height 14
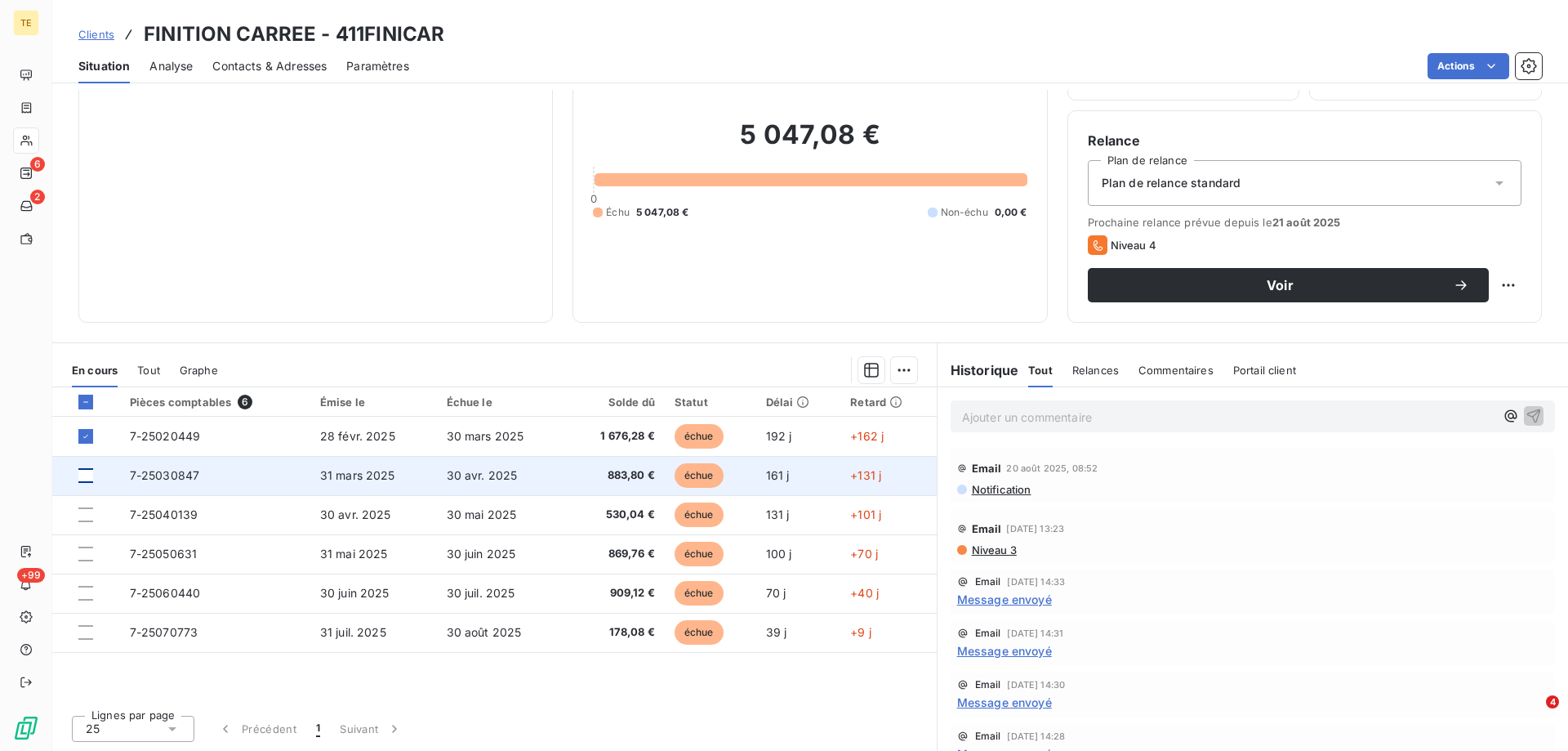
click at [82, 479] on div at bounding box center [86, 475] width 14 height 14
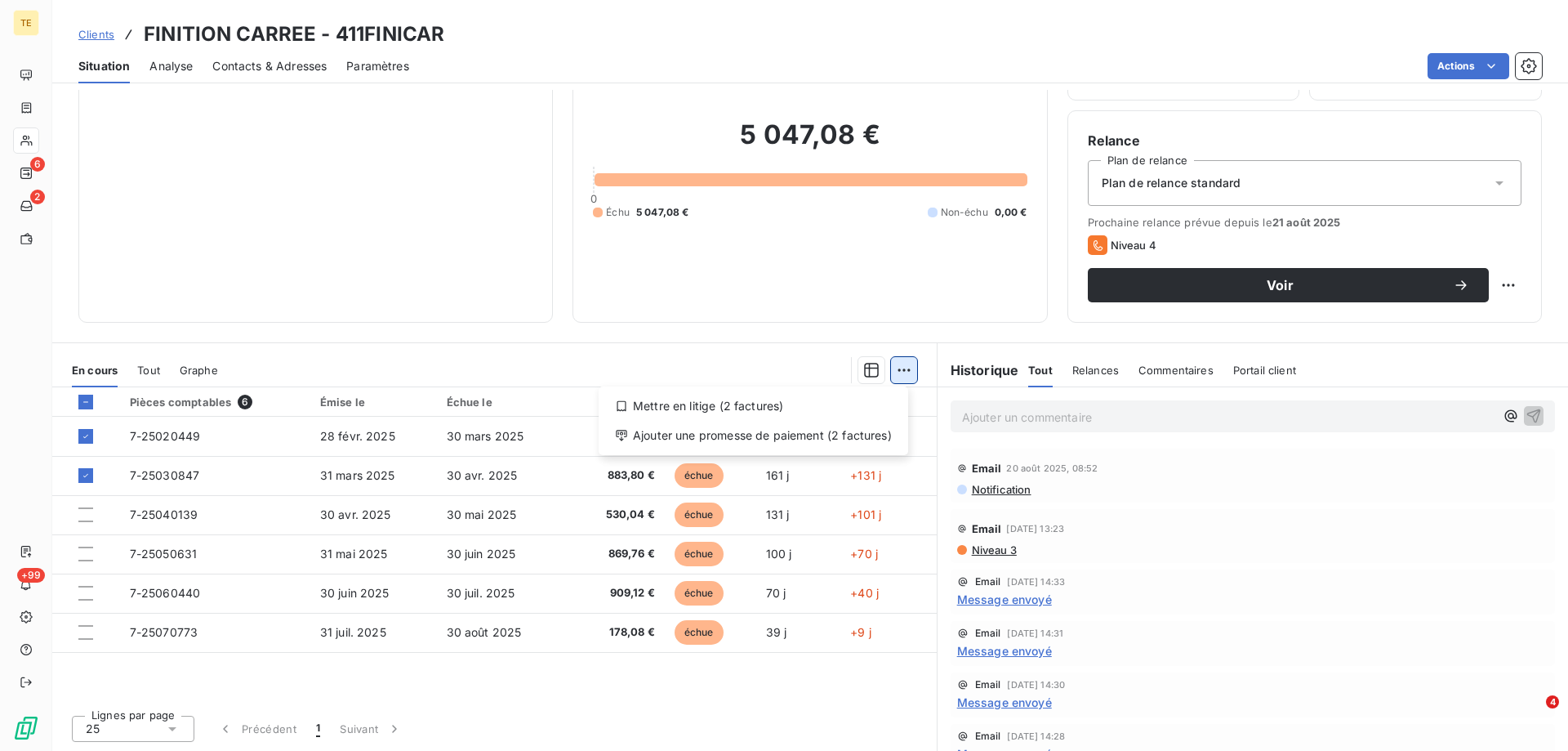
click at [898, 371] on html "TE 6 2 +99 Clients FINITION CARREE - 411FINICAR Situation Analyse Contacts & Ad…" at bounding box center [784, 375] width 1568 height 751
click at [825, 432] on div "Ajouter une promesse de paiement (2 factures)" at bounding box center [753, 435] width 296 height 26
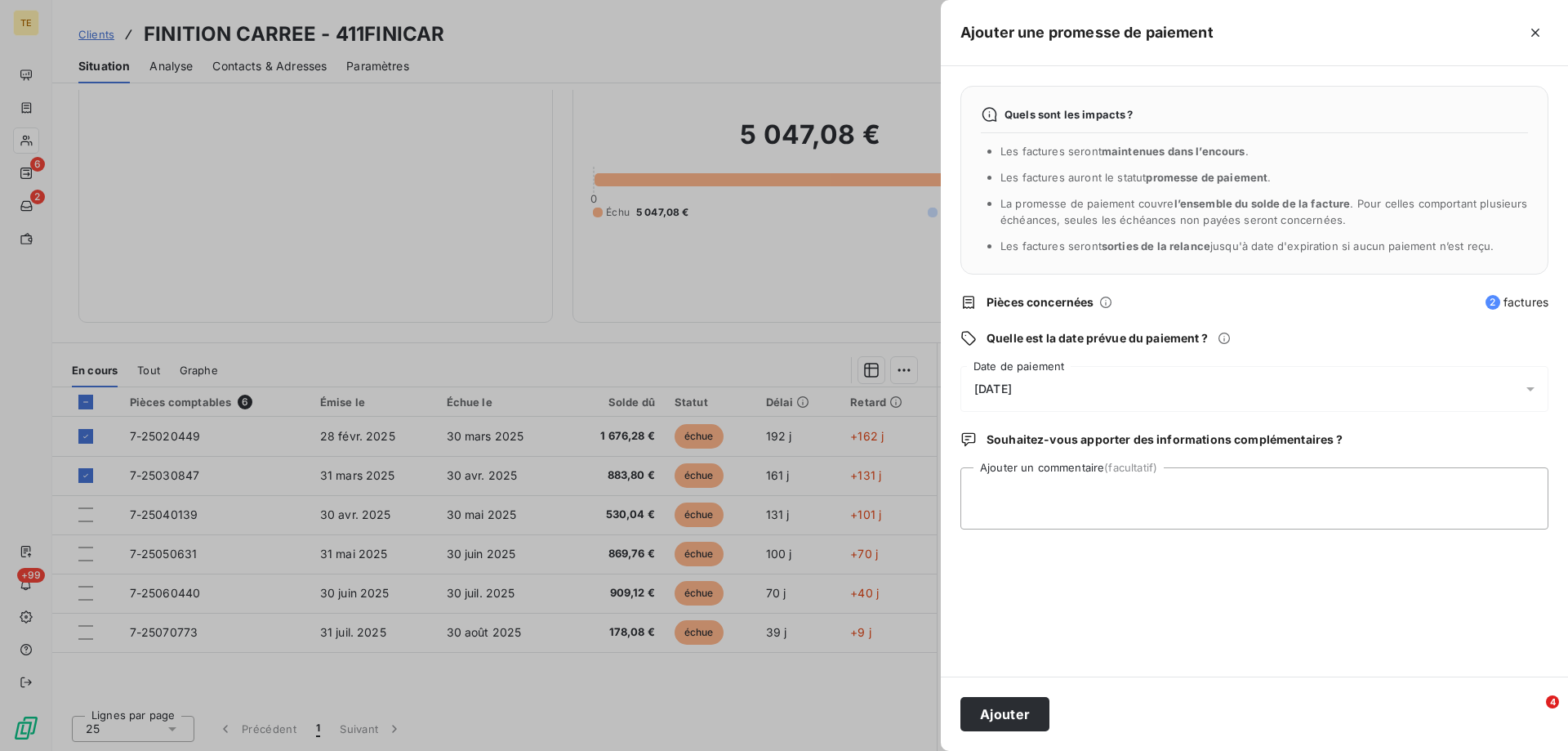
click at [987, 388] on span "[DATE]" at bounding box center [993, 388] width 37 height 13
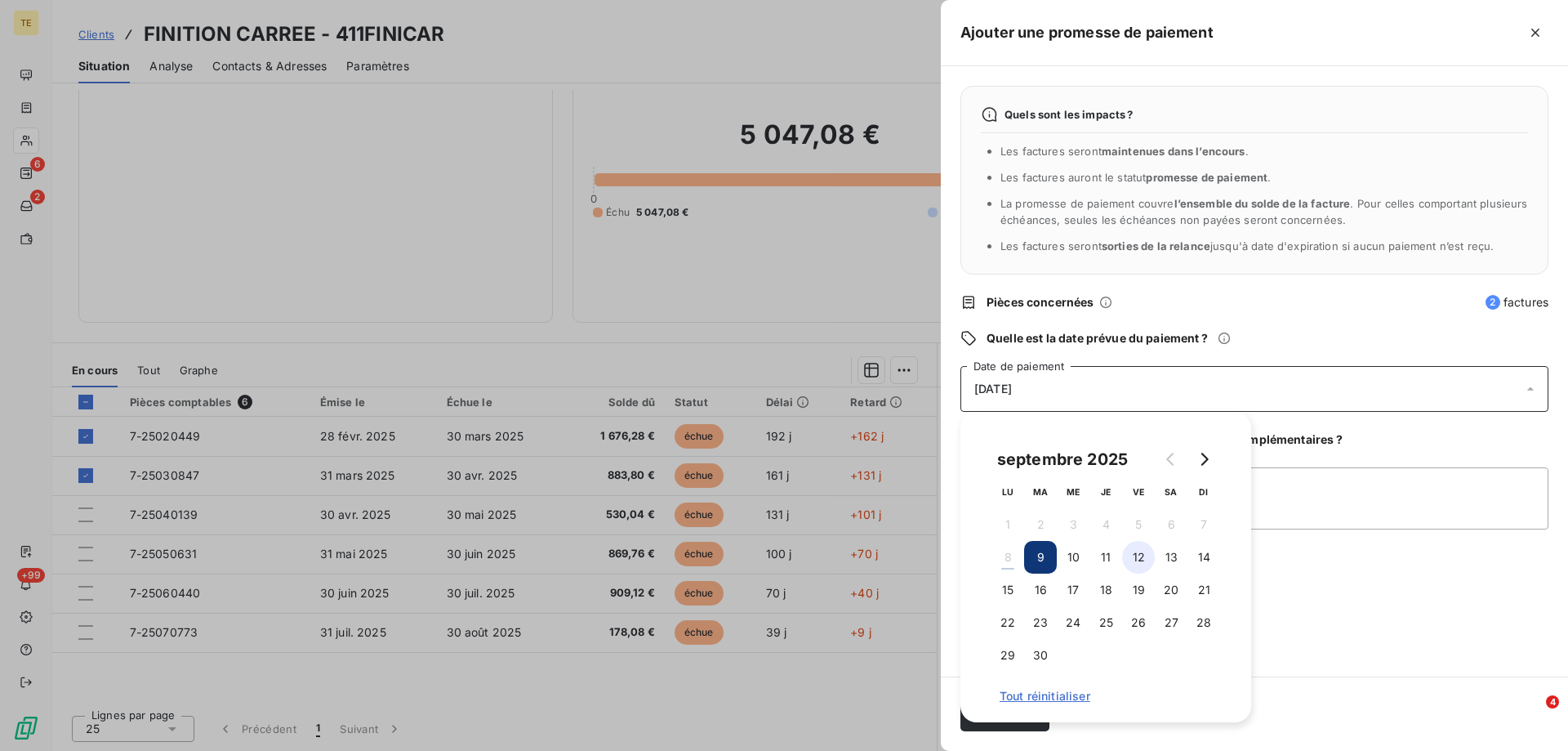
click at [1132, 555] on button "12" at bounding box center [1138, 557] width 33 height 33
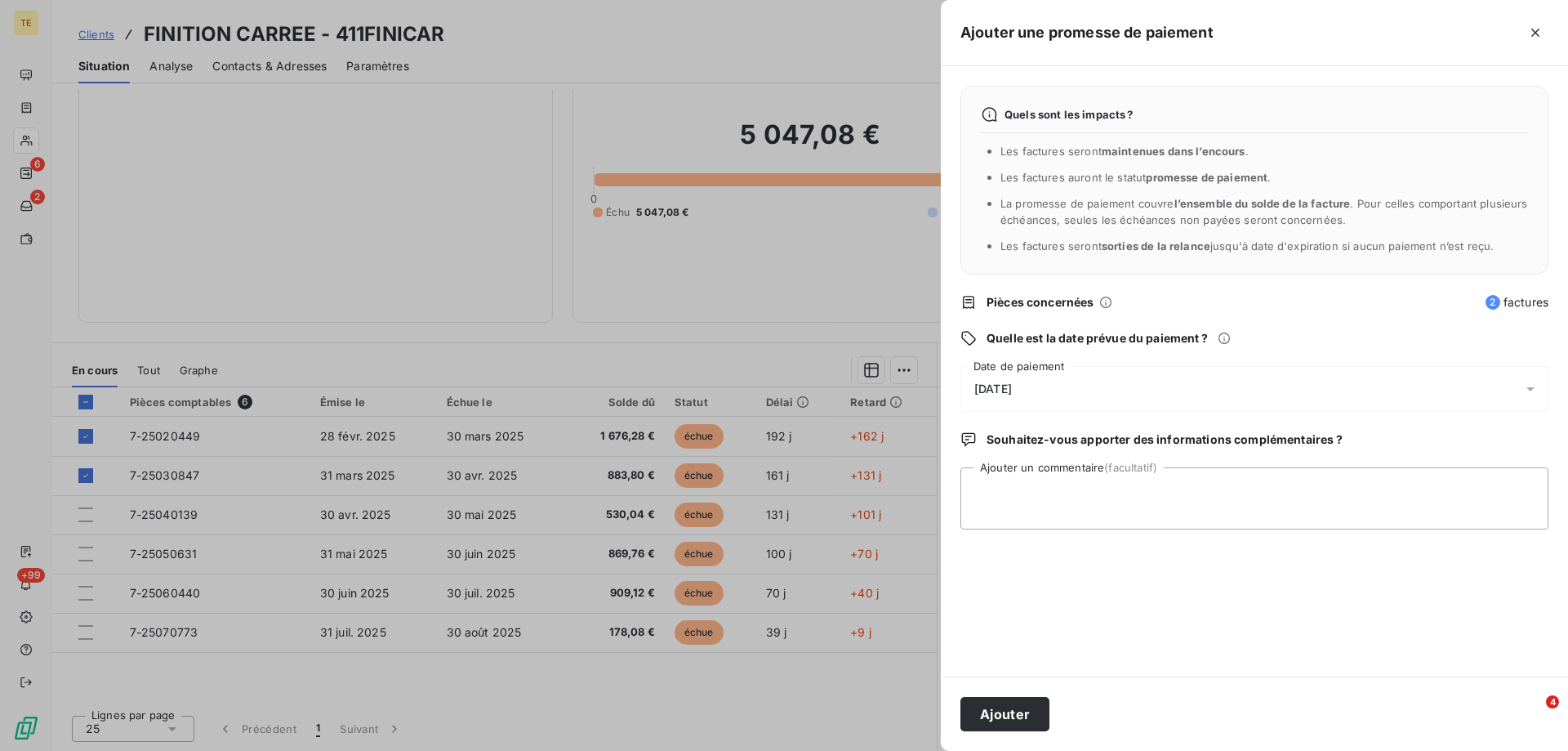
click at [1337, 625] on div "Quels sont les impacts ? Les factures seront maintenues dans l’encours . Les fa…" at bounding box center [1254, 371] width 627 height 611
click at [1008, 479] on textarea "Ajouter un commentaire (facultatif)" at bounding box center [1254, 498] width 588 height 63
paste textarea "Bonjour, Je vous prie de trouver ci-joint deux règlements qui partent ce jour p…"
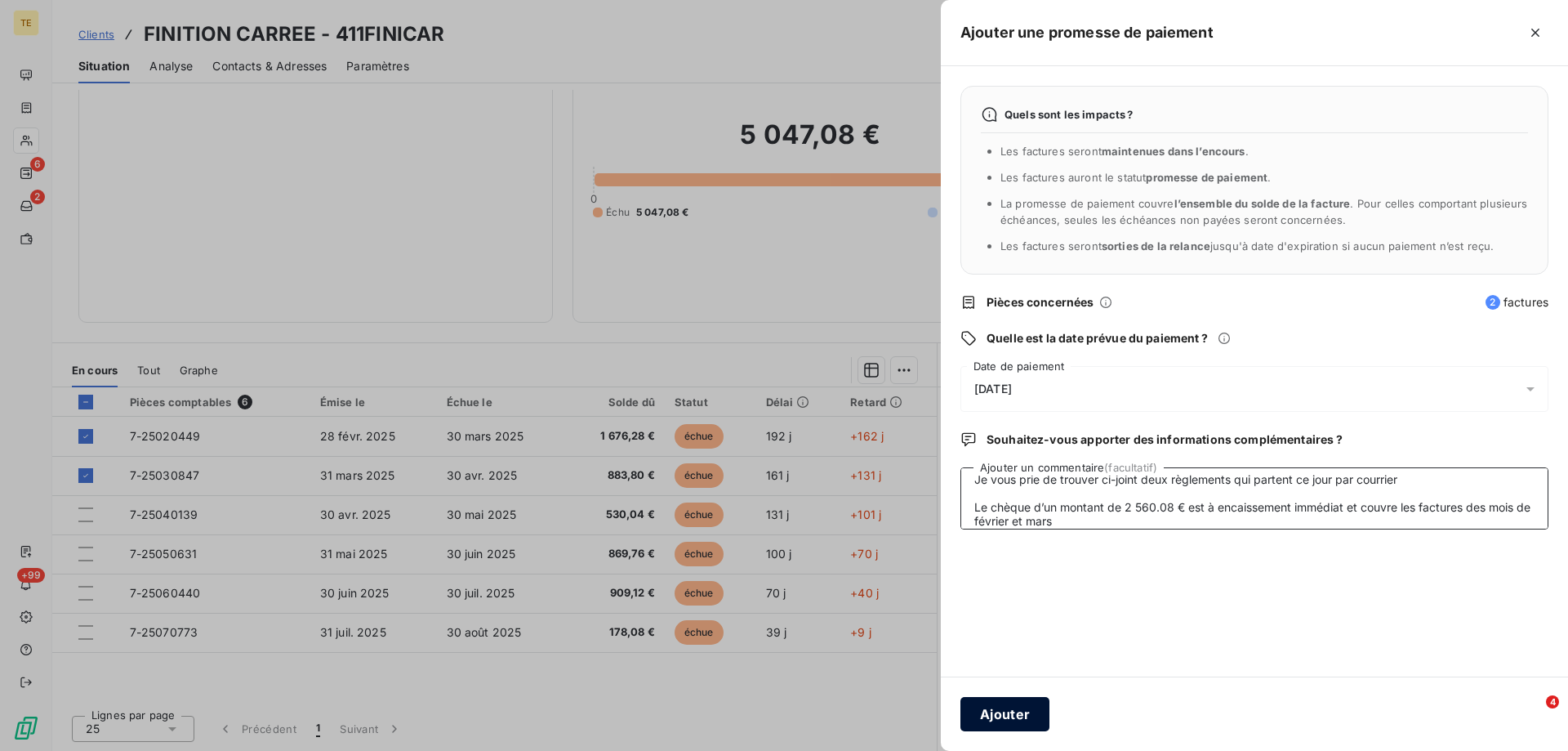
type textarea "Bonjour, Je vous prie de trouver ci-joint deux règlements qui partent ce jour p…"
click at [998, 717] on button "Ajouter" at bounding box center [1005, 714] width 89 height 34
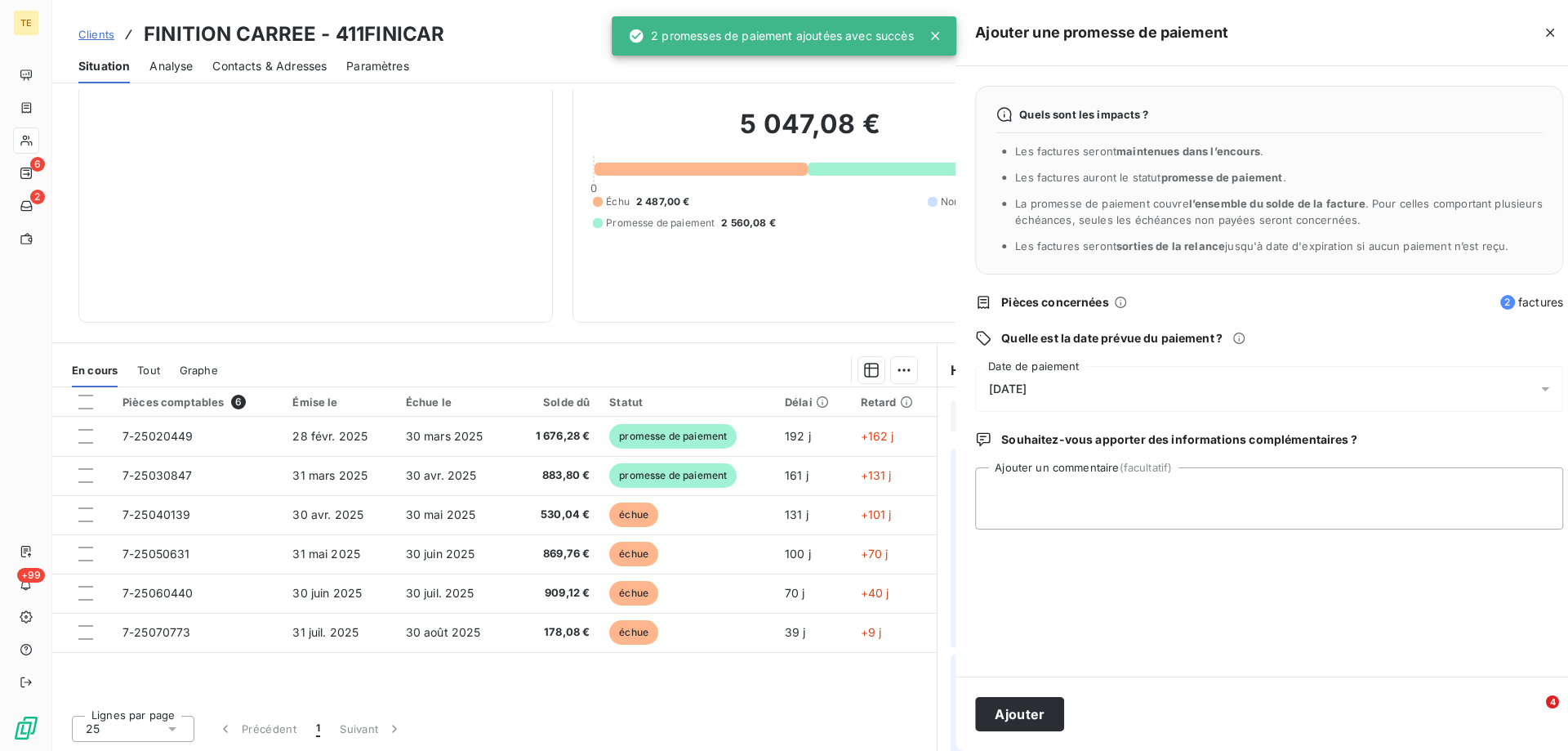
scroll to position [0, 0]
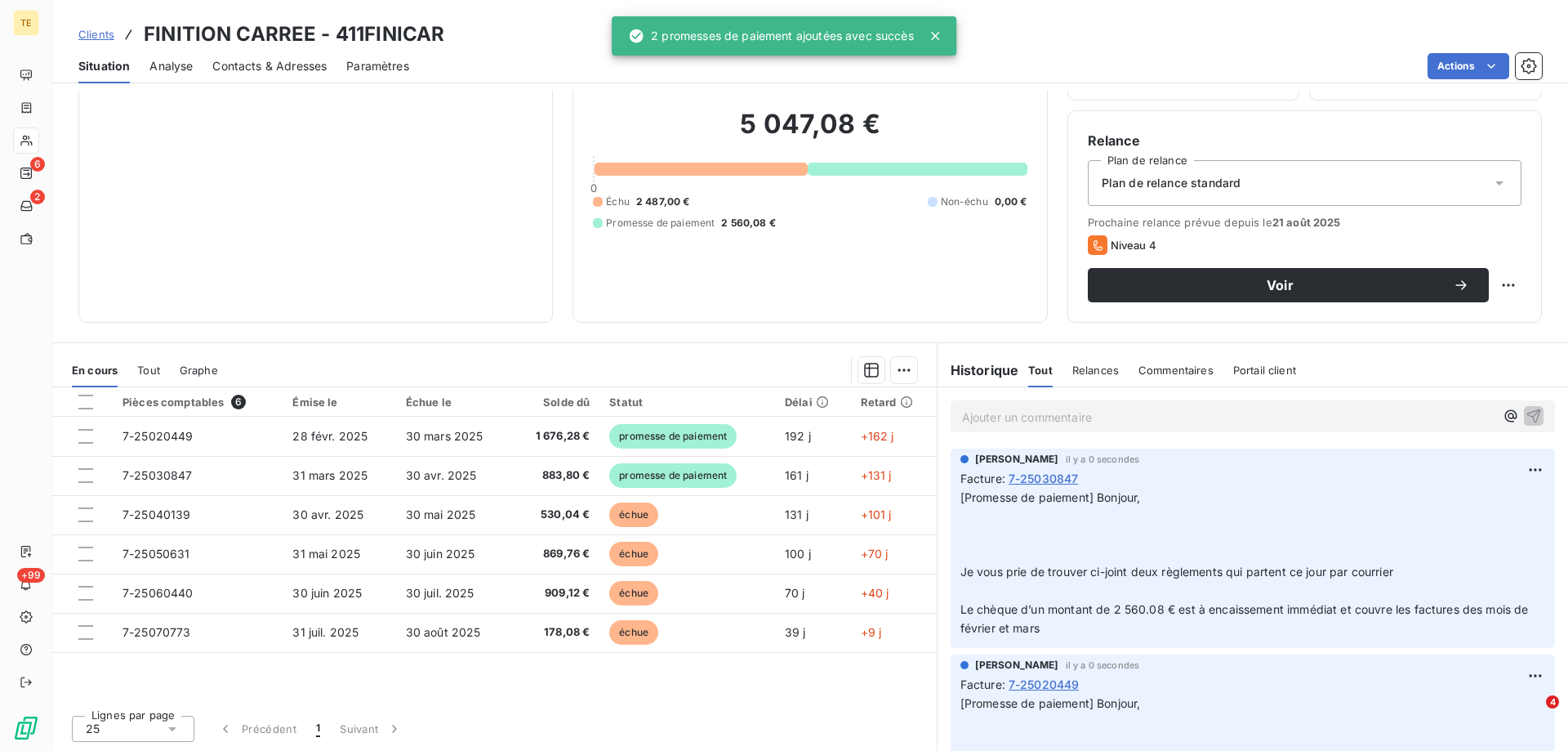
click at [85, 517] on div at bounding box center [86, 514] width 14 height 14
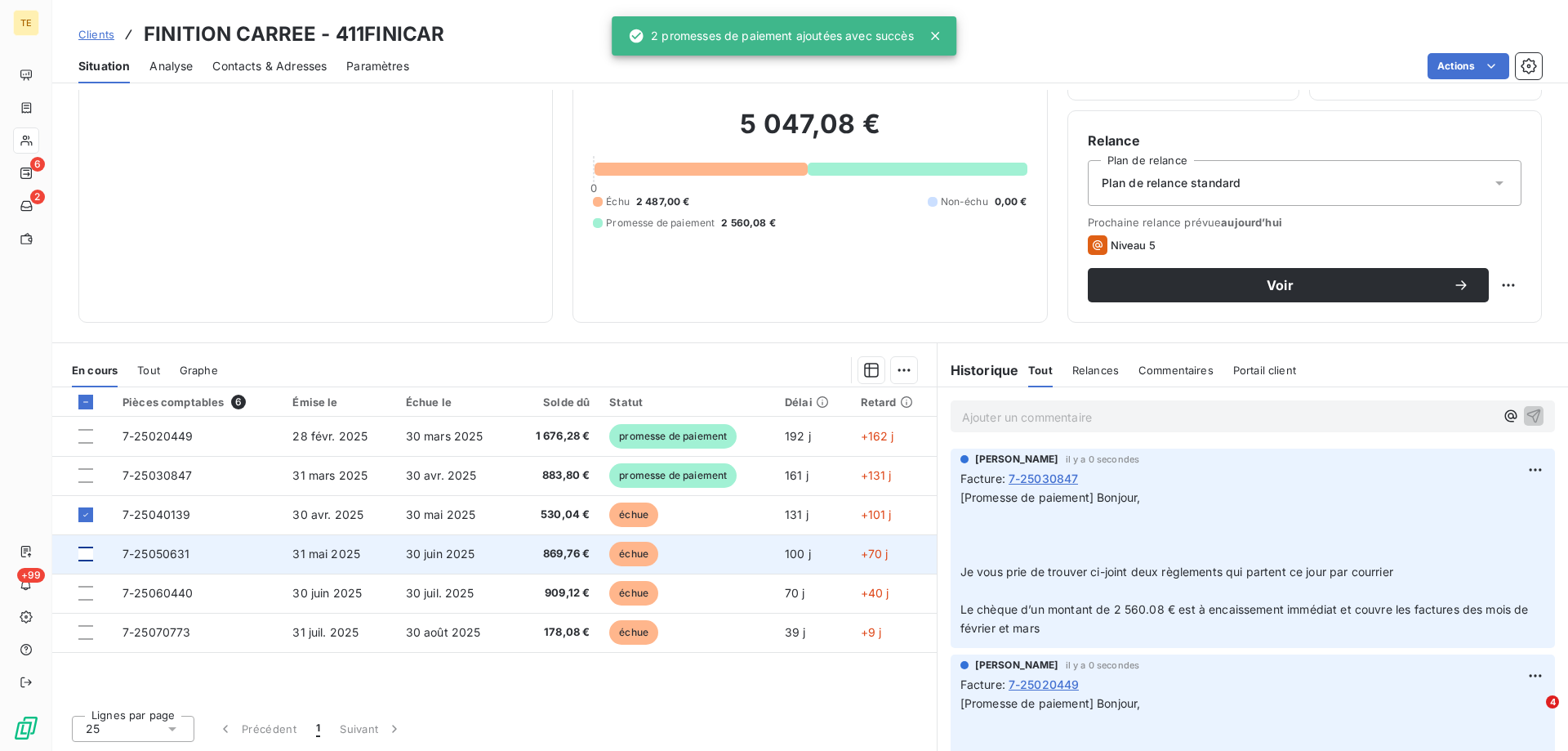
click at [82, 554] on div at bounding box center [86, 554] width 14 height 14
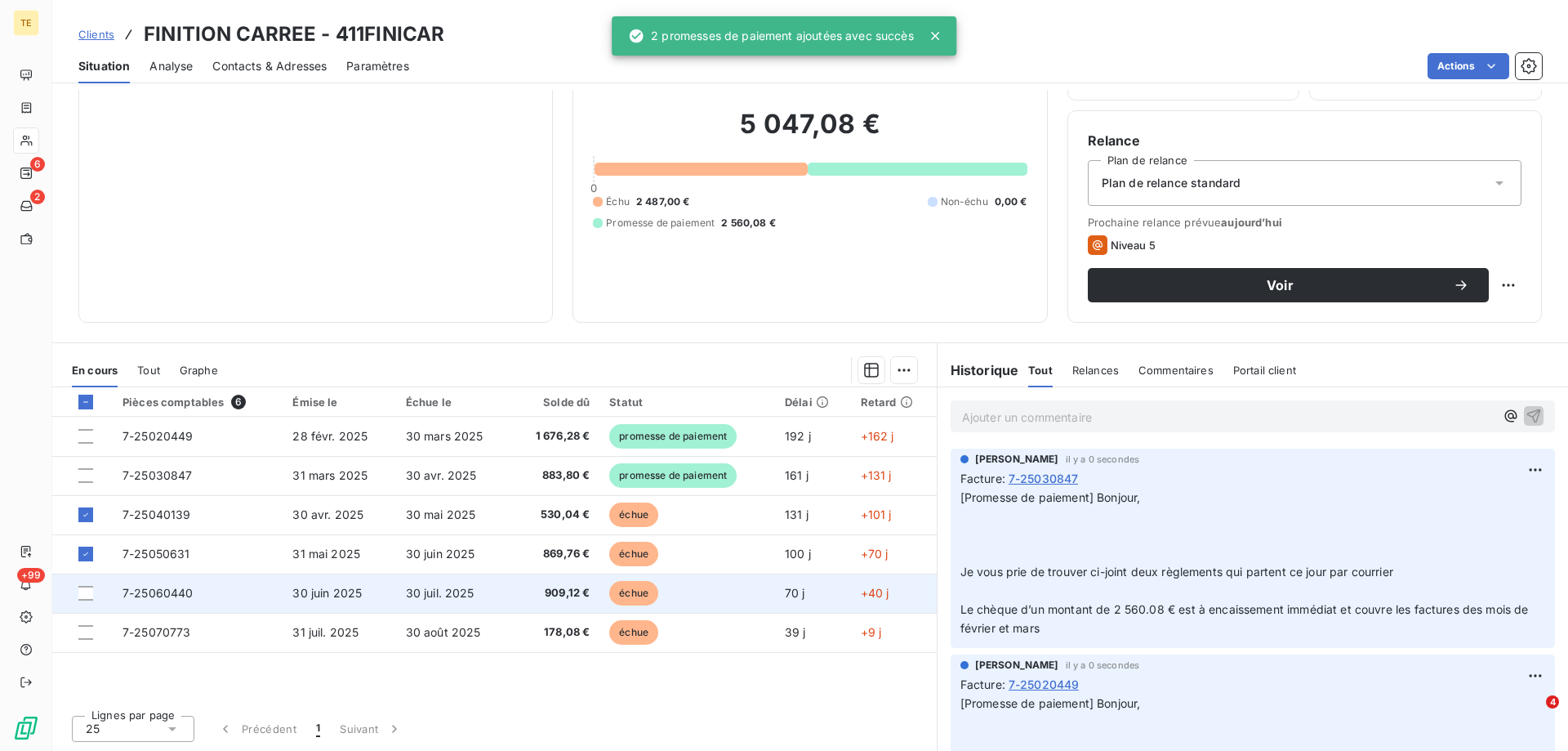
click at [87, 585] on td at bounding box center [83, 593] width 61 height 39
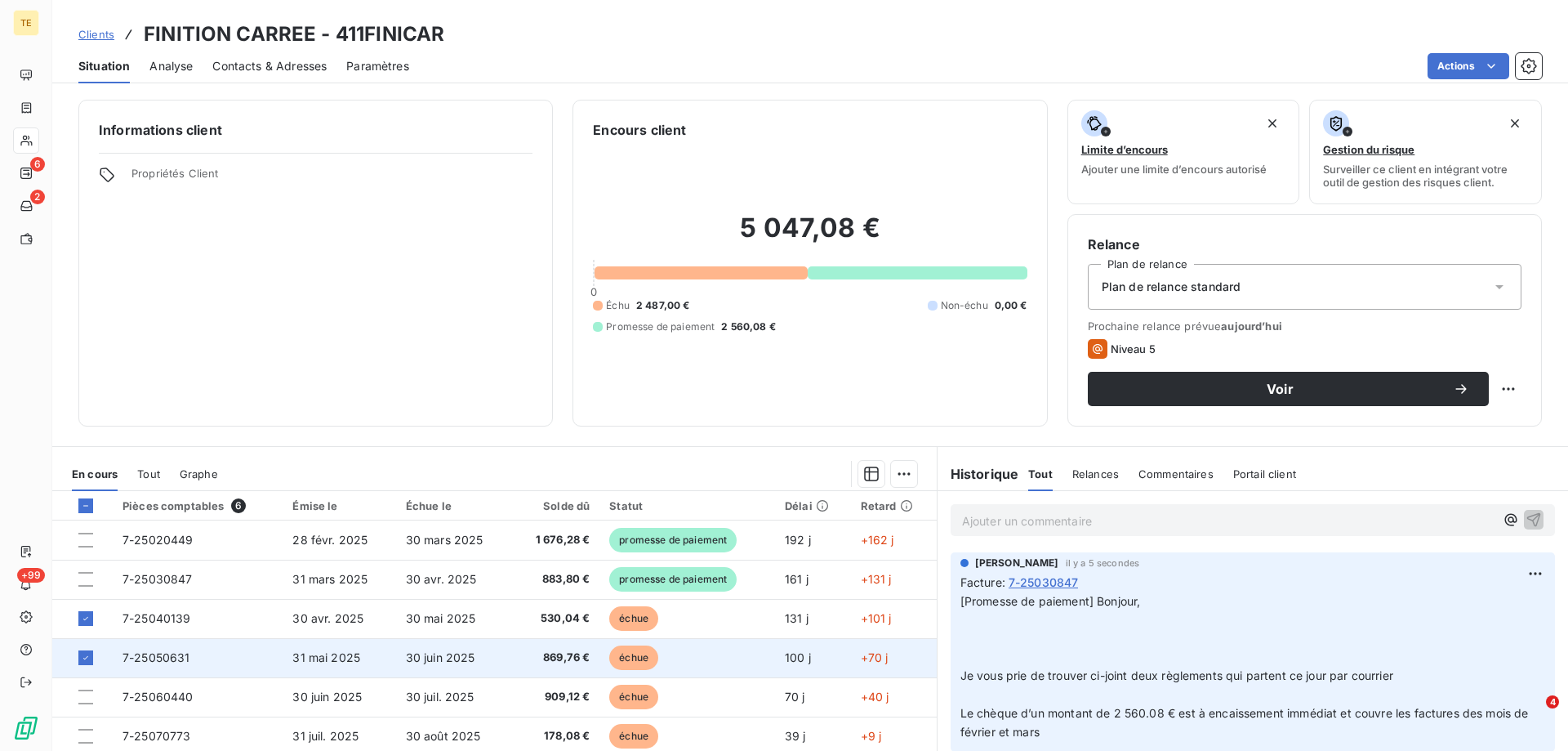
scroll to position [82, 0]
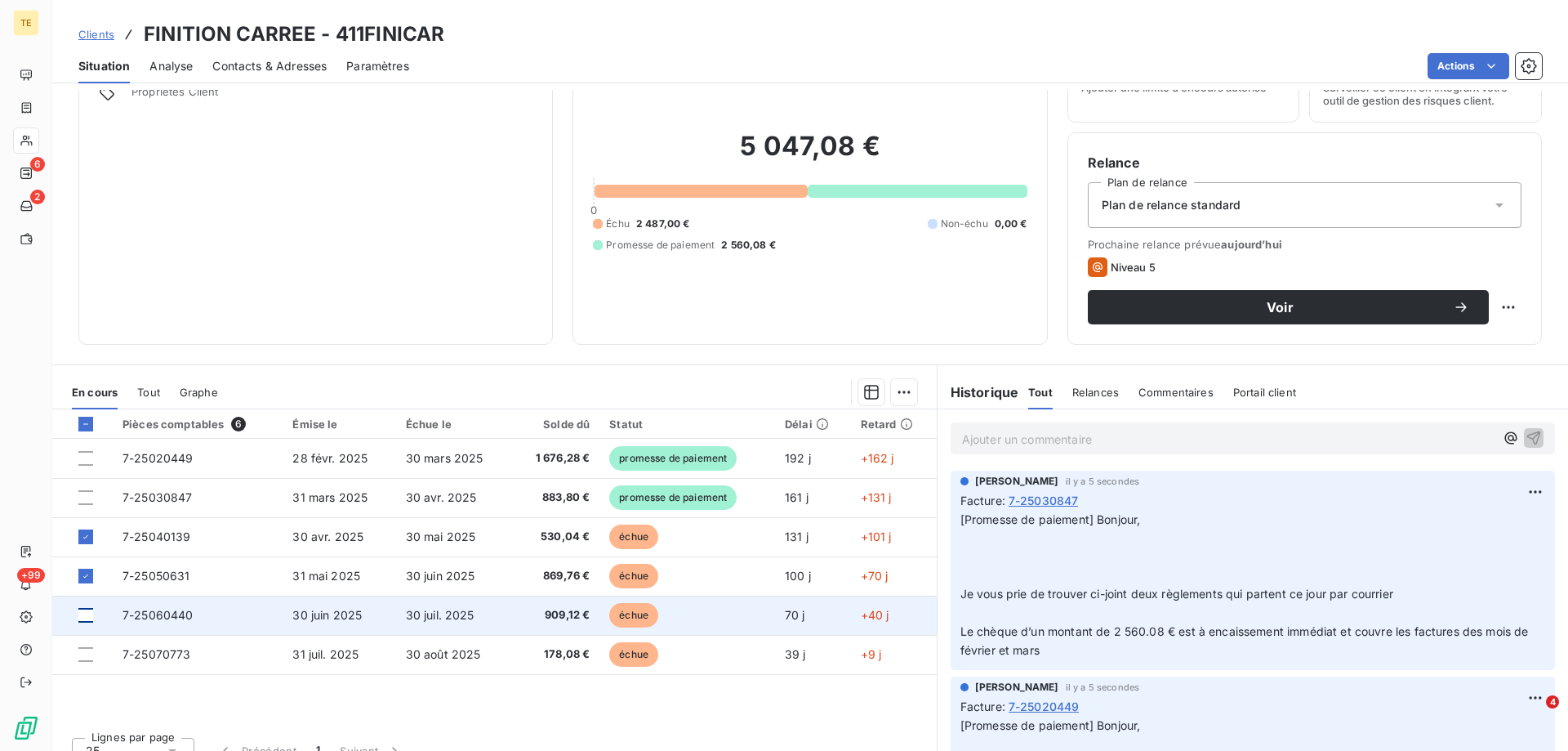
click at [87, 613] on div at bounding box center [86, 615] width 14 height 14
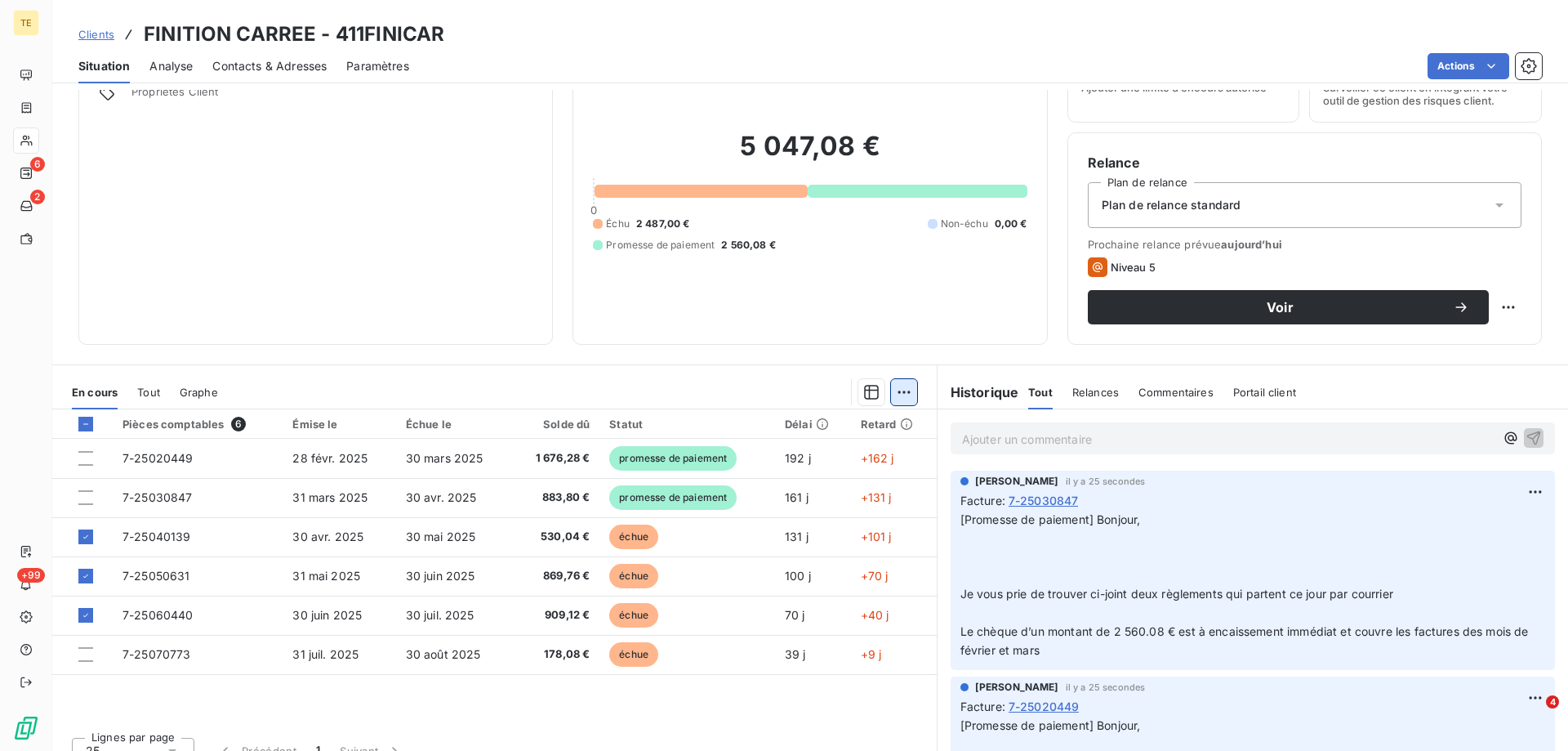
click at [895, 389] on html "TE 6 2 +99 Clients FINITION CARREE - 411FINICAR Situation Analyse Contacts & Ad…" at bounding box center [784, 375] width 1568 height 751
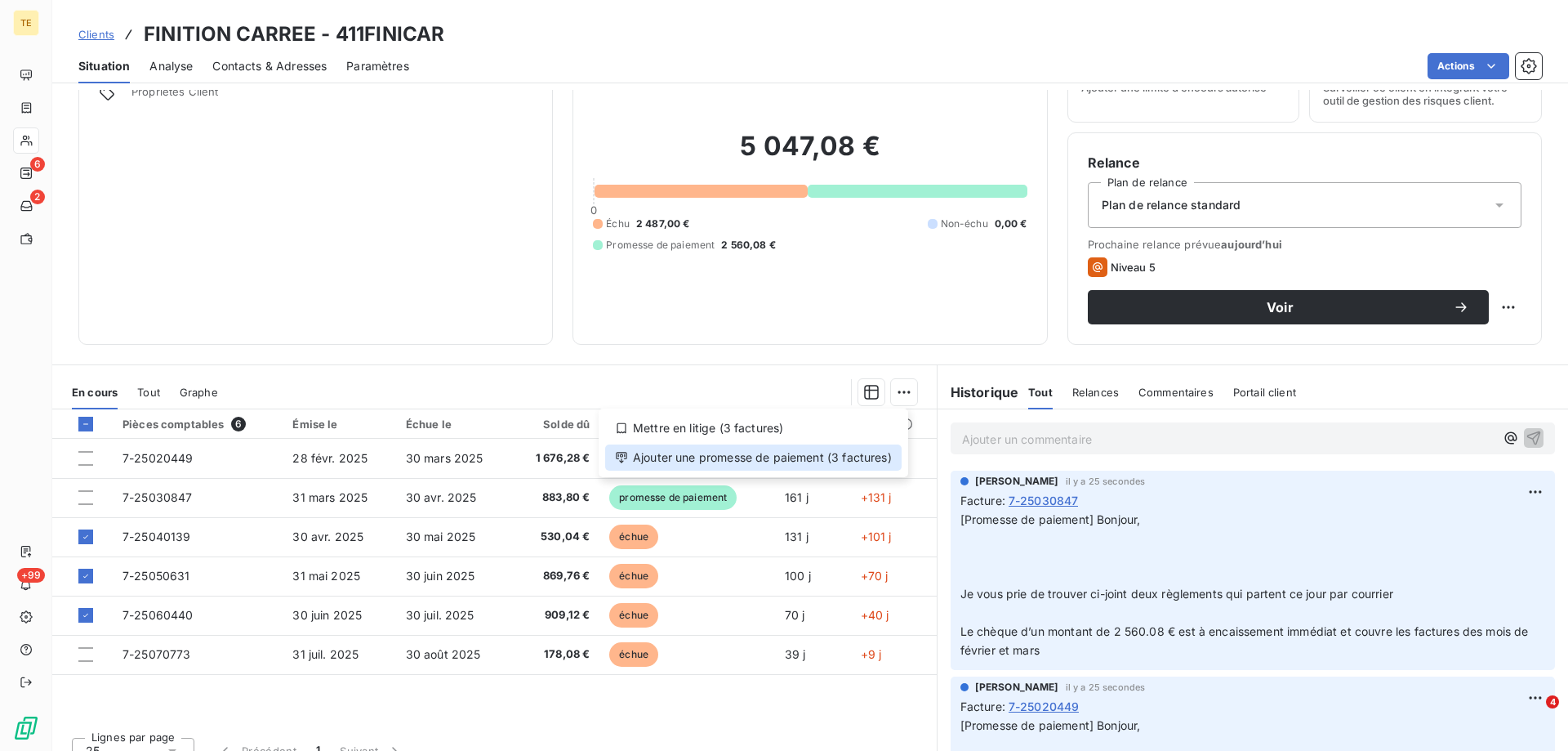
click at [815, 452] on div "Ajouter une promesse de paiement (3 factures)" at bounding box center [753, 457] width 296 height 26
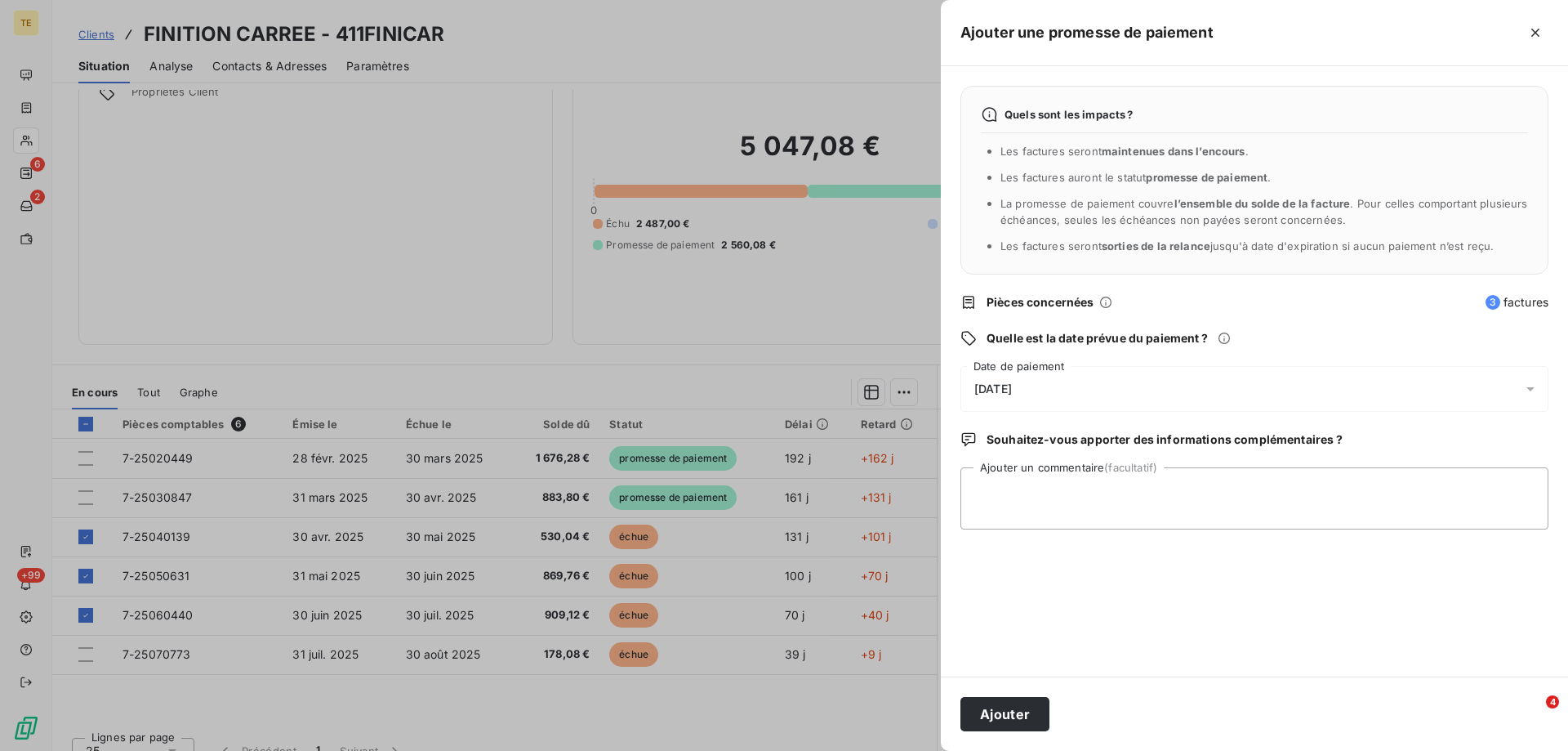
click at [1012, 386] on span "[DATE]" at bounding box center [993, 388] width 37 height 13
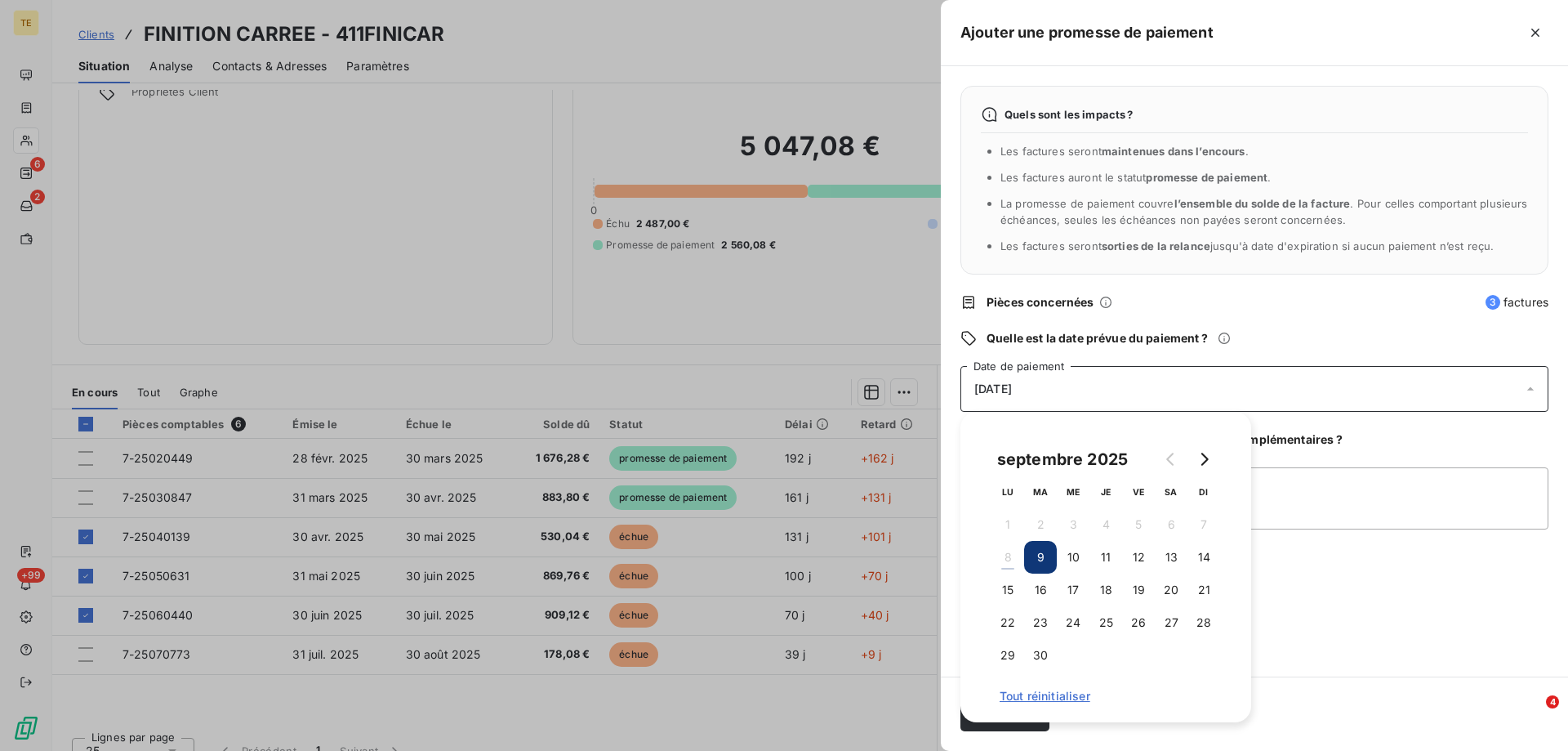
drag, startPoint x: 1004, startPoint y: 592, endPoint x: 1235, endPoint y: 467, distance: 262.7
click at [1239, 467] on div "septembre 2025 LU MA ME JE VE SA DI 1 2 3 4 5 6 7 8 9 10 11 12 13 14 15 16 17 1…" at bounding box center [1106, 567] width 291 height 311
click at [1203, 467] on button "Go to next month" at bounding box center [1204, 459] width 33 height 33
click at [1068, 591] on button "15" at bounding box center [1073, 589] width 33 height 33
click at [1389, 624] on div "Quels sont les impacts ? Les factures seront maintenues dans l’encours . Les fa…" at bounding box center [1254, 371] width 627 height 611
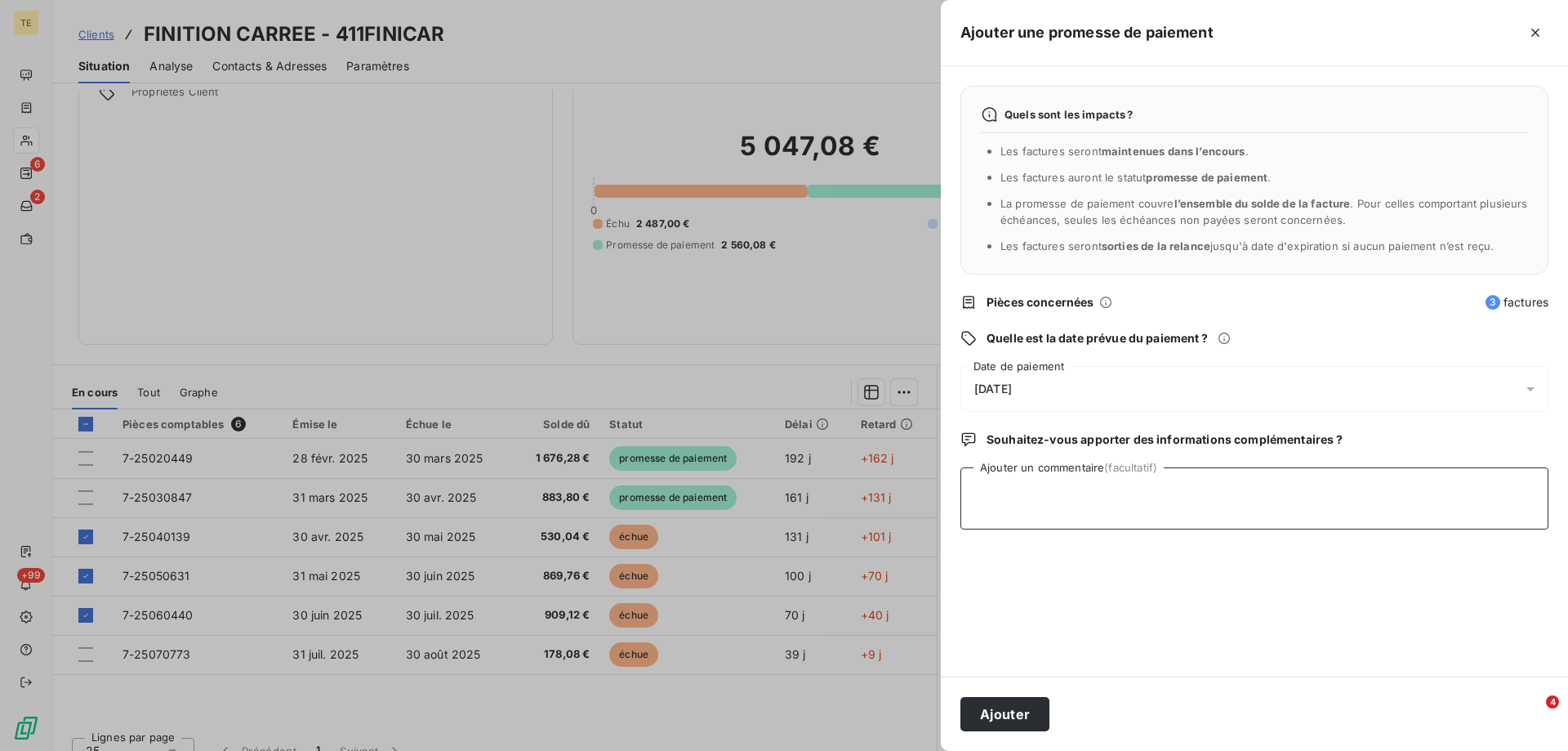
click at [983, 481] on textarea "Ajouter un commentaire (facultatif)" at bounding box center [1254, 498] width 588 height 63
paste textarea "Le second chèque de 2 308.92 € est à encaissement le 15/10 s’il vous plait conc…"
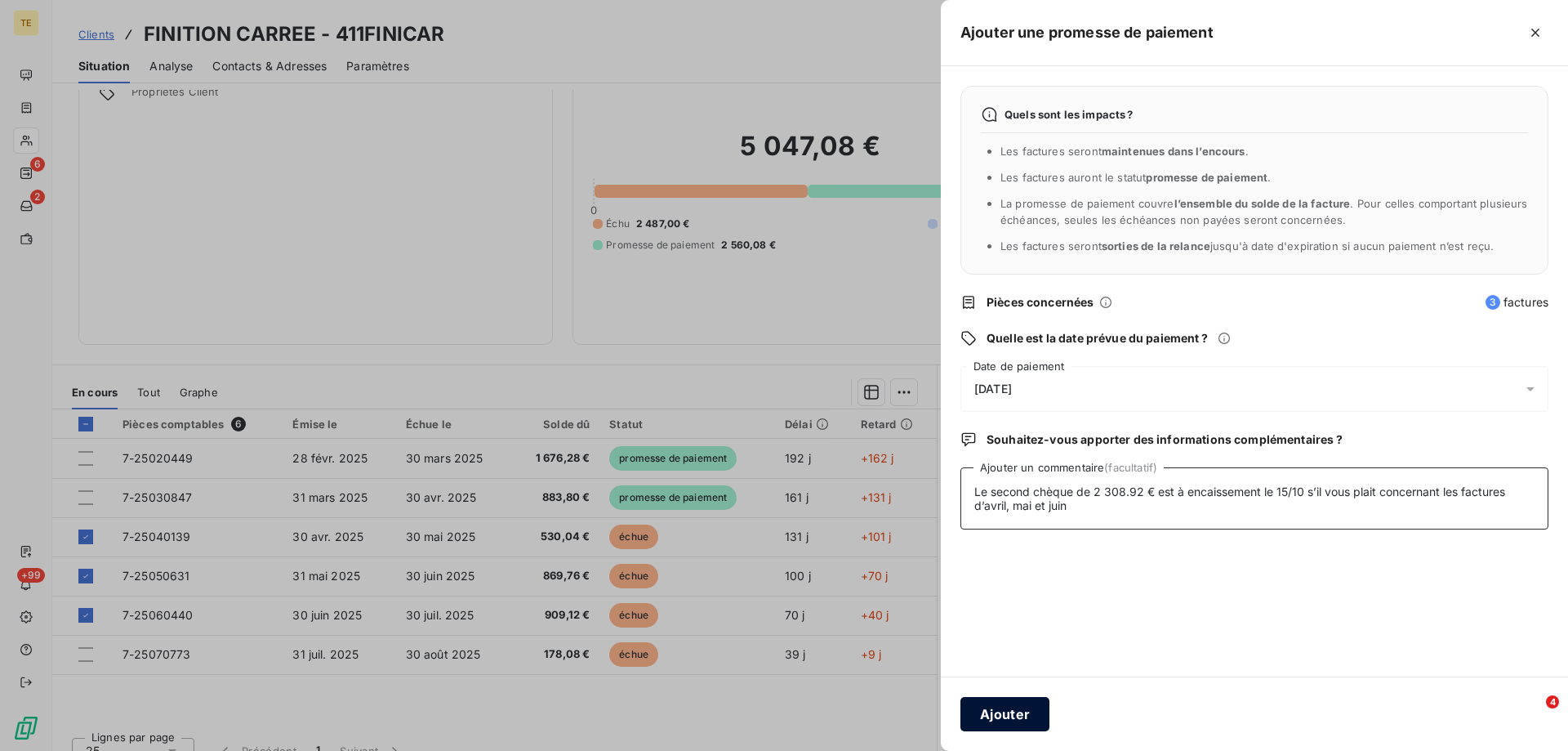
type textarea "Le second chèque de 2 308.92 € est à encaissement le 15/10 s’il vous plait conc…"
click at [1008, 721] on button "Ajouter" at bounding box center [1005, 714] width 89 height 34
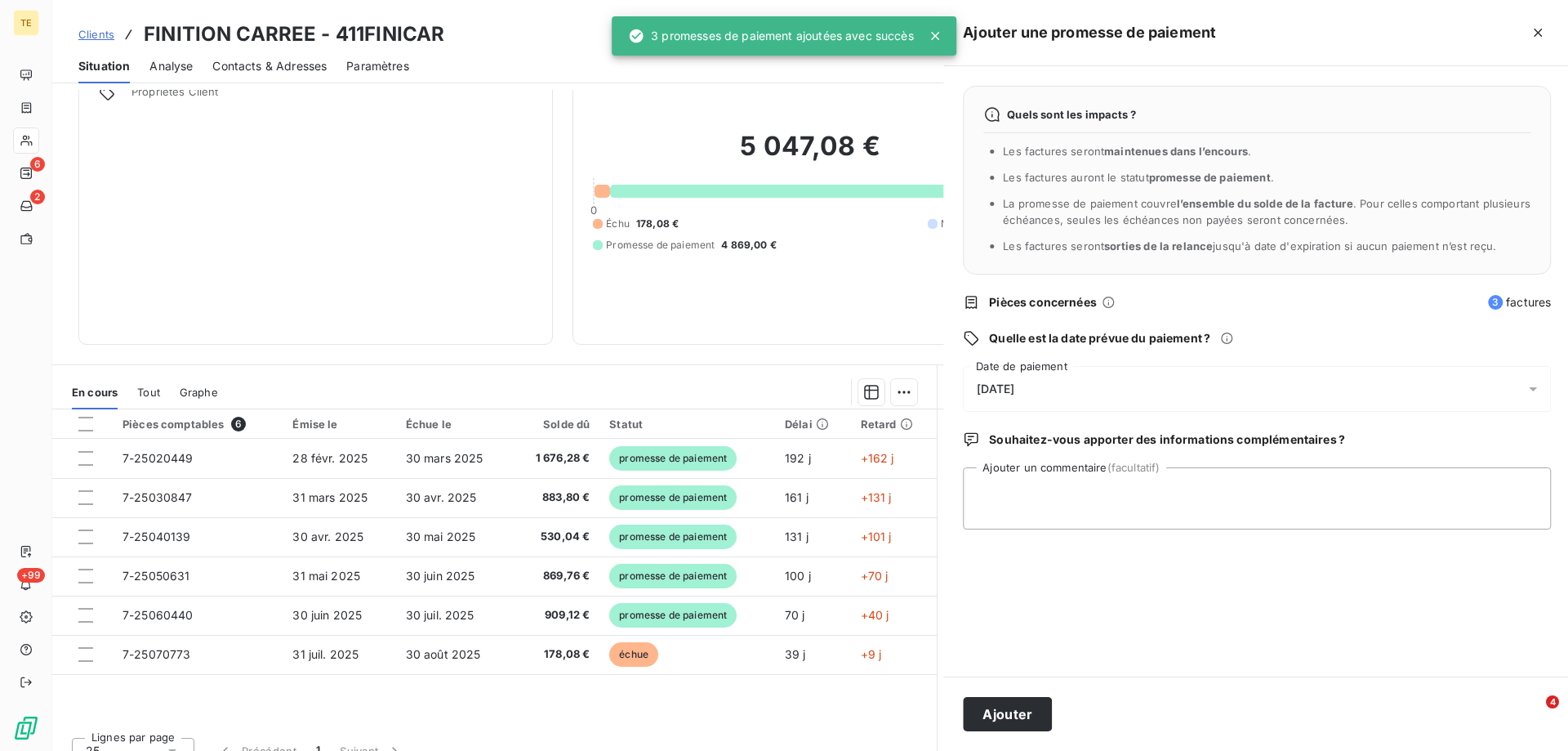
scroll to position [0, 0]
